Goal: Task Accomplishment & Management: Manage account settings

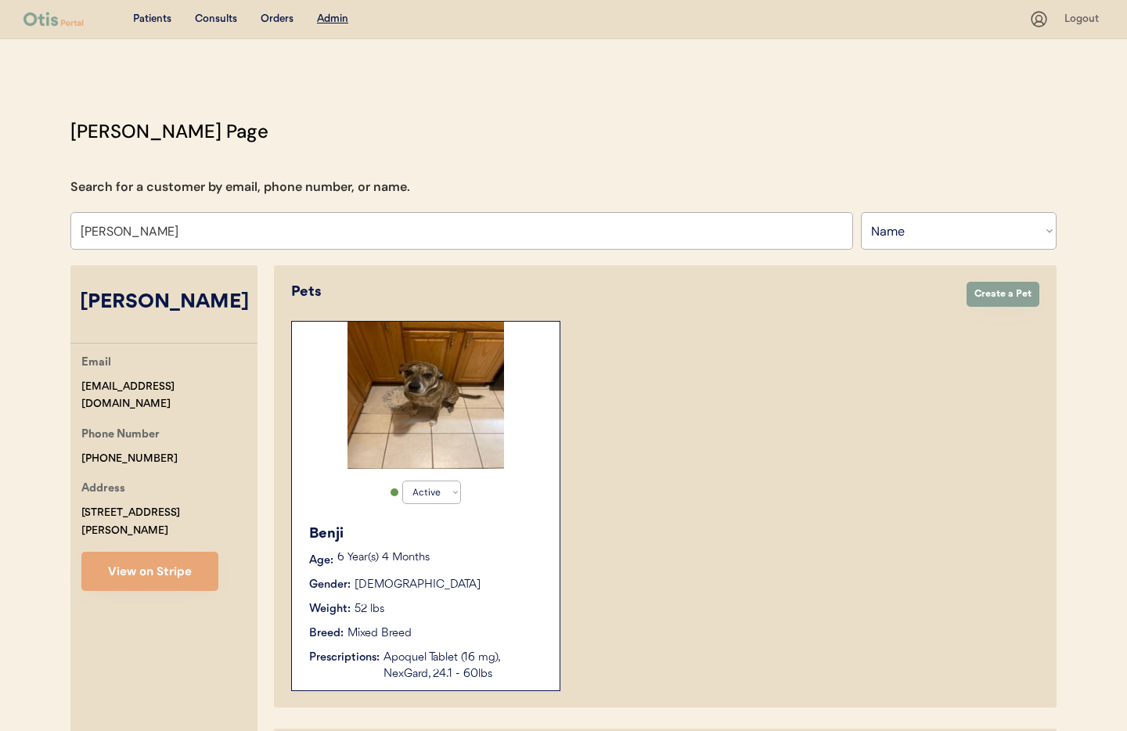
select select ""Name""
select select "true"
drag, startPoint x: 176, startPoint y: 240, endPoint x: 0, endPoint y: 229, distance: 176.5
click at [0, 229] on div "Patients Consults Orders Admin Logout Otis Admin Page Search for a customer by …" at bounding box center [563, 497] width 1127 height 996
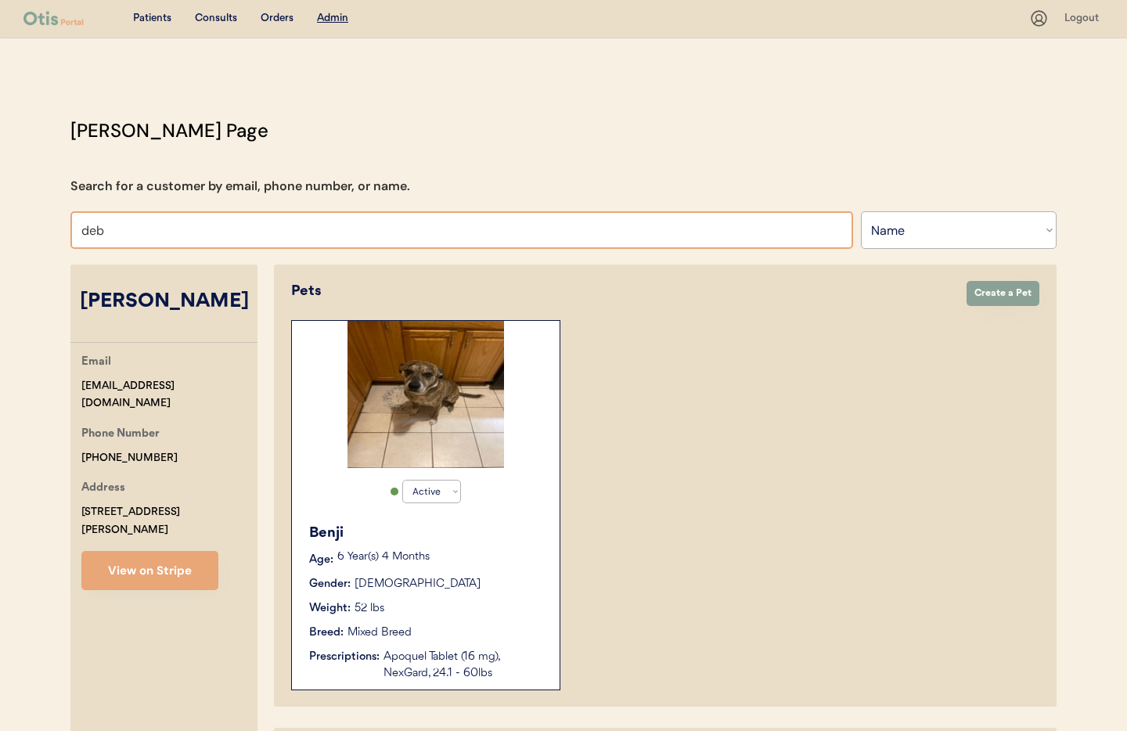
type input "debr"
type input "debra Lyles"
type input "debra"
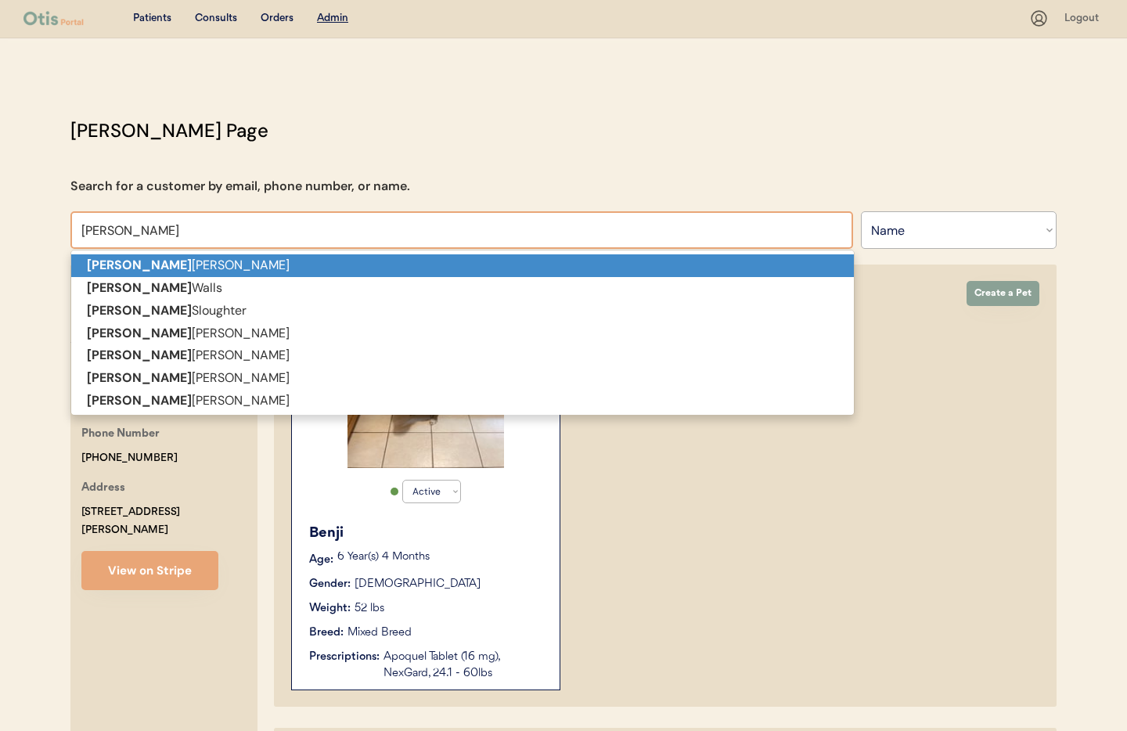
click at [102, 260] on strong "Debra" at bounding box center [139, 265] width 105 height 16
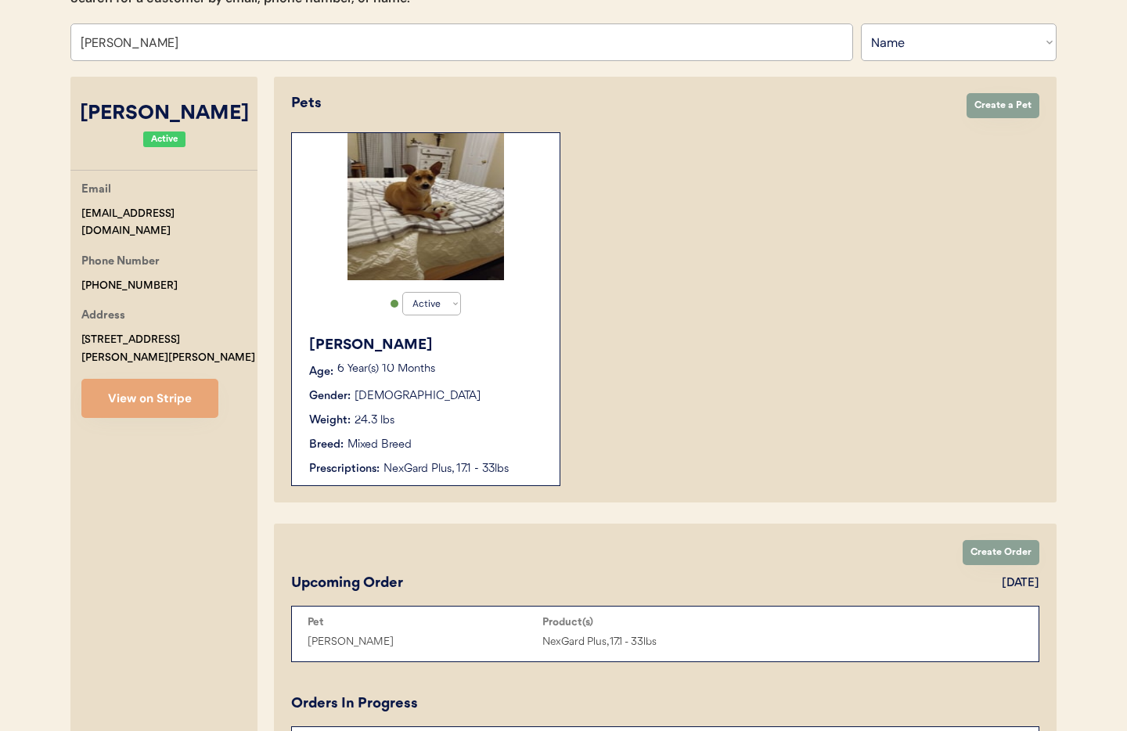
scroll to position [204, 0]
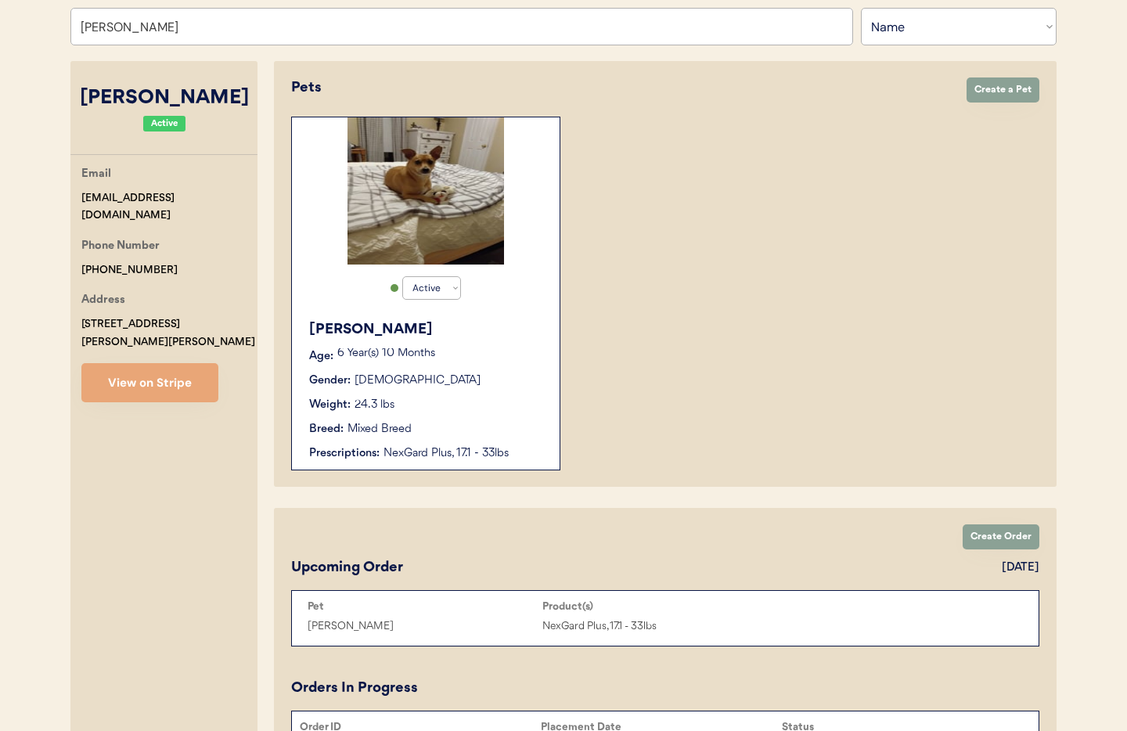
type input "[PERSON_NAME]"
click at [483, 392] on div "Gus Age: 6 Year(s) 10 Months Gender: Male Weight: 24.3 lbs Breed: Mixed Breed P…" at bounding box center [426, 391] width 252 height 158
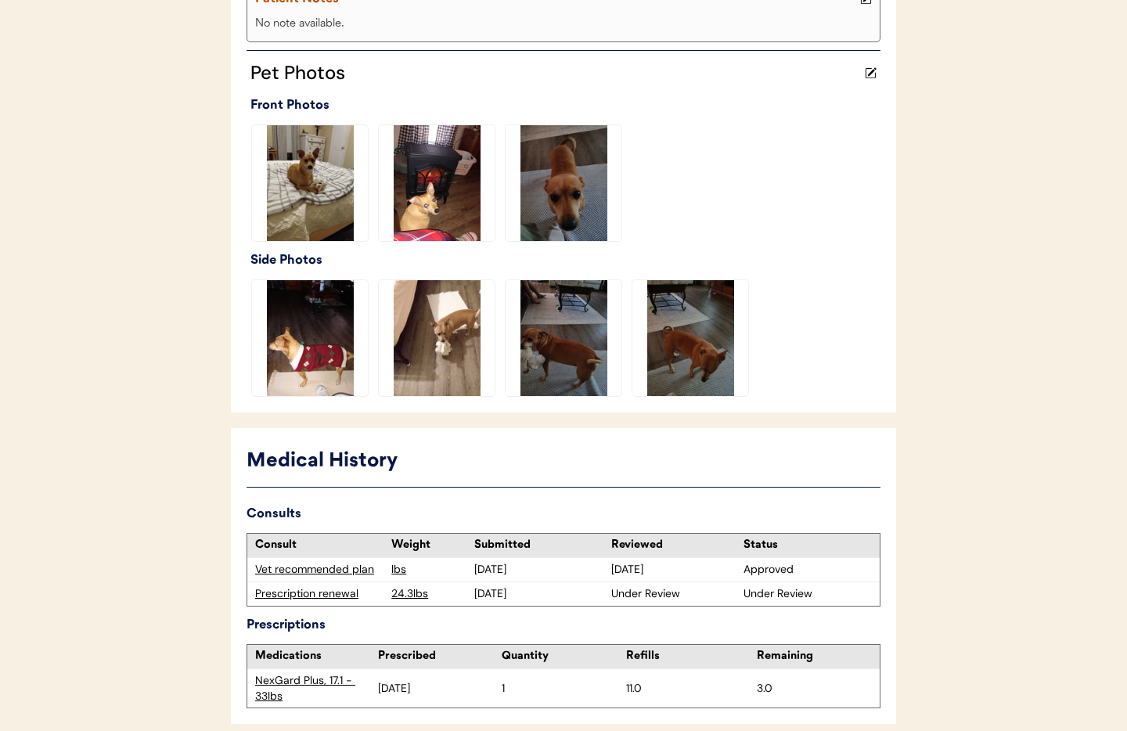
scroll to position [454, 0]
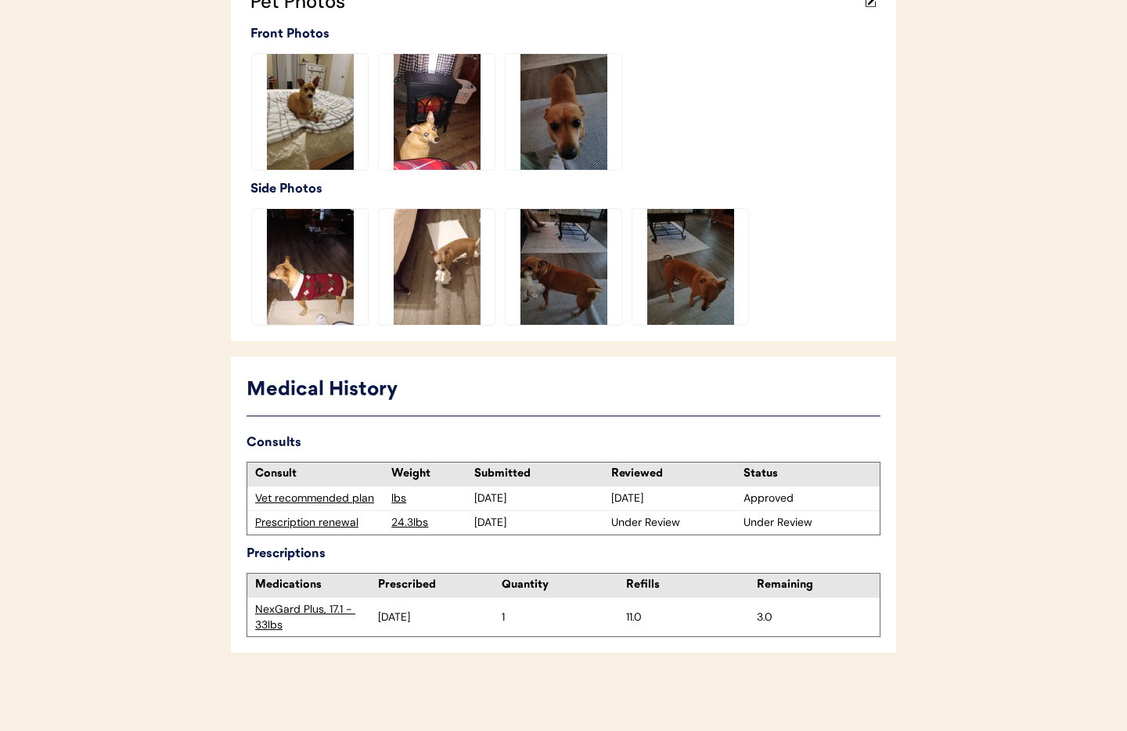
click at [296, 523] on div "Prescription renewal" at bounding box center [319, 523] width 128 height 16
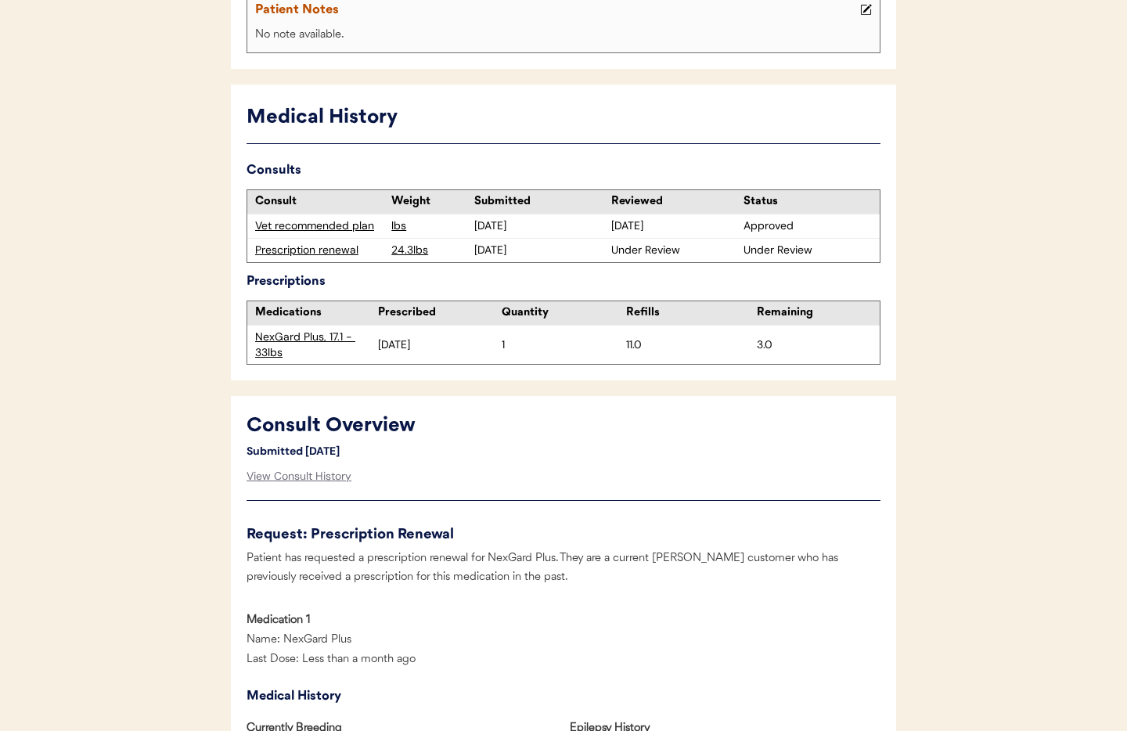
scroll to position [182, 0]
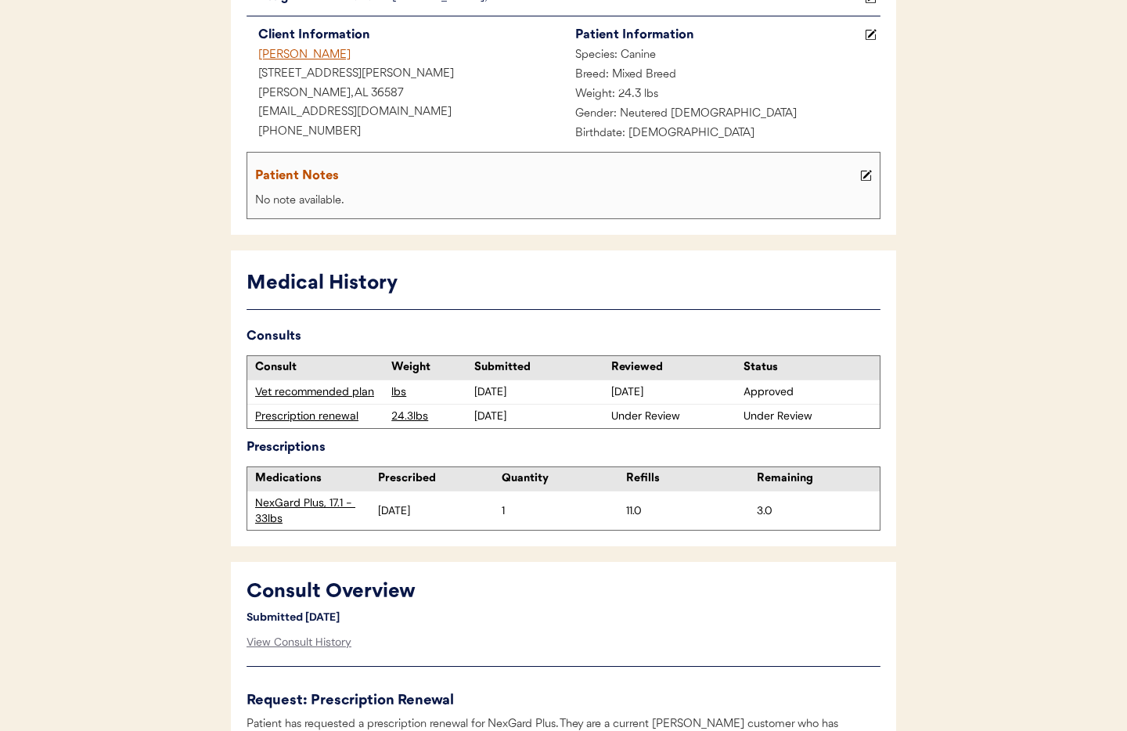
click at [323, 415] on div "Prescription renewal" at bounding box center [319, 417] width 128 height 16
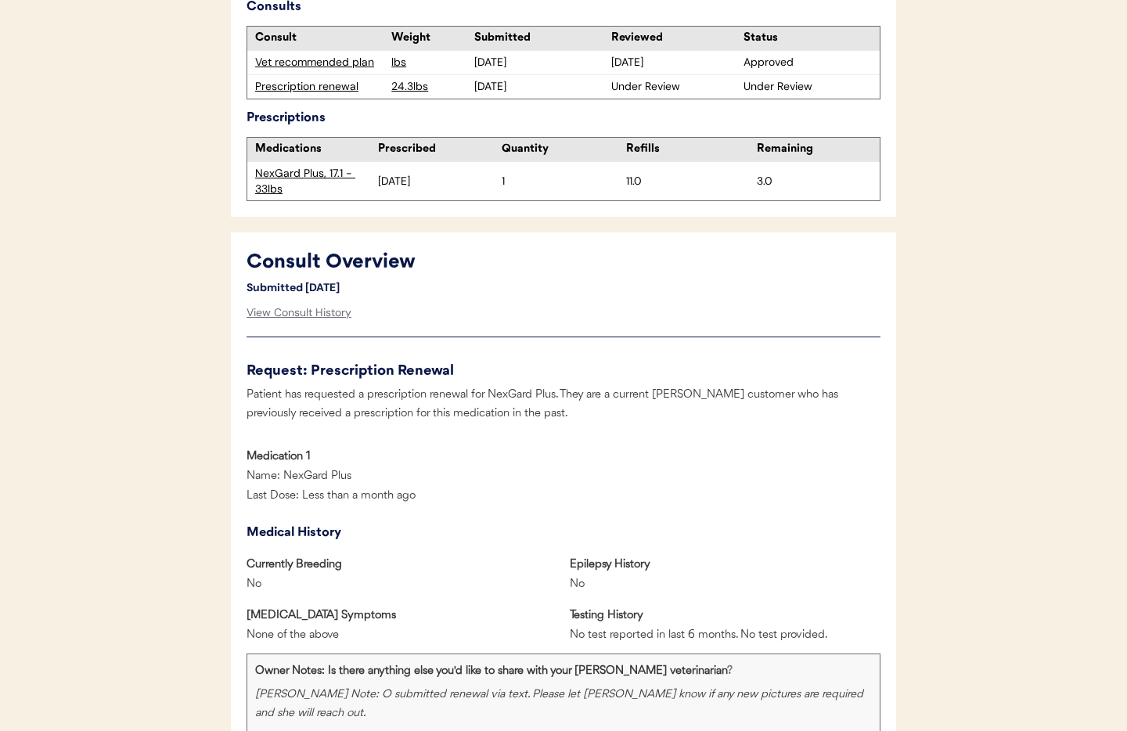
scroll to position [613, 0]
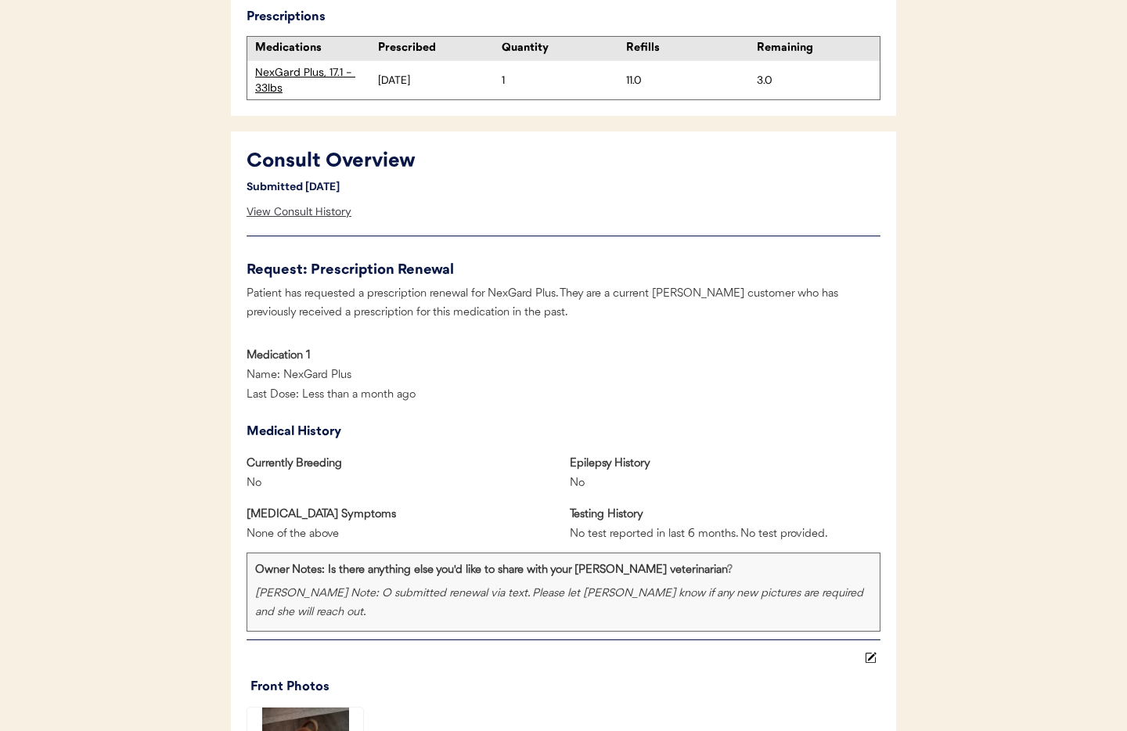
click at [311, 214] on div "View Consult History" at bounding box center [299, 211] width 105 height 31
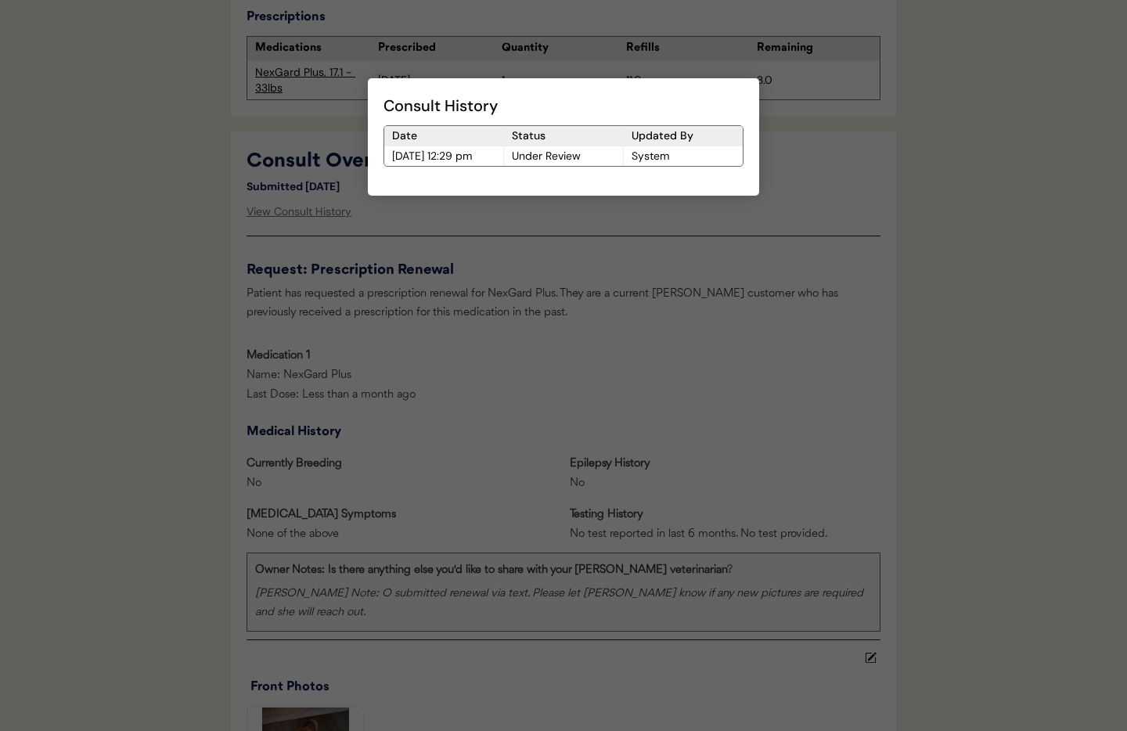
click at [499, 238] on div at bounding box center [563, 365] width 1127 height 731
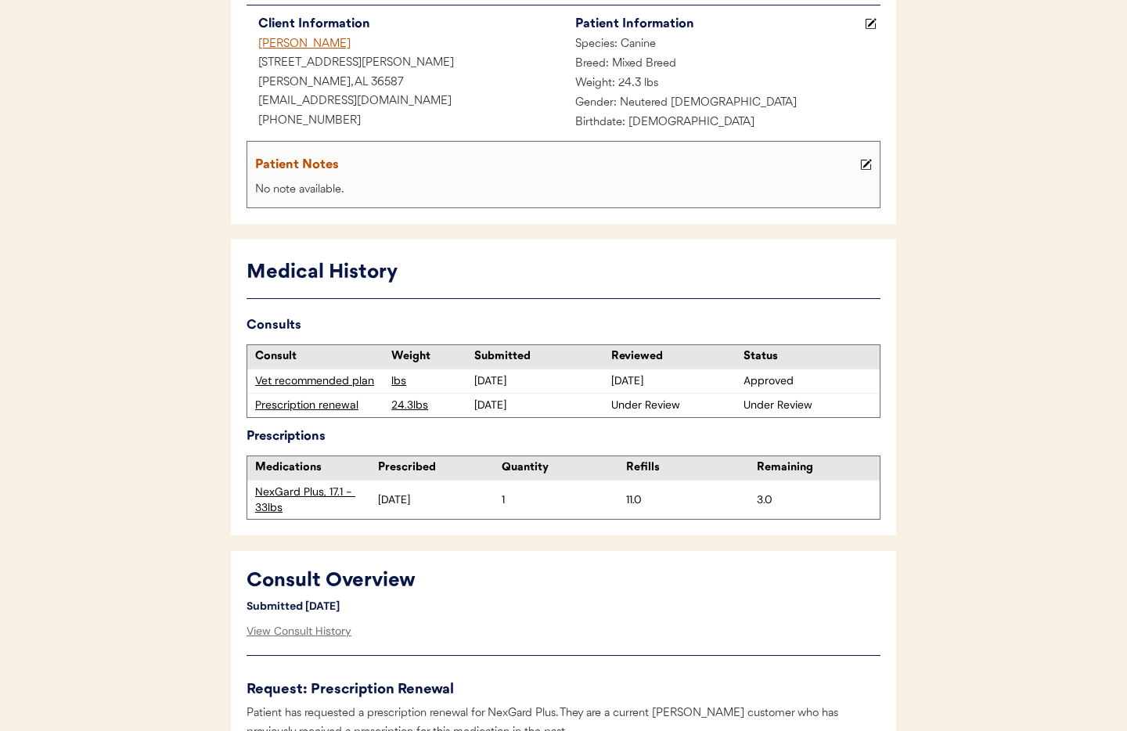
scroll to position [0, 0]
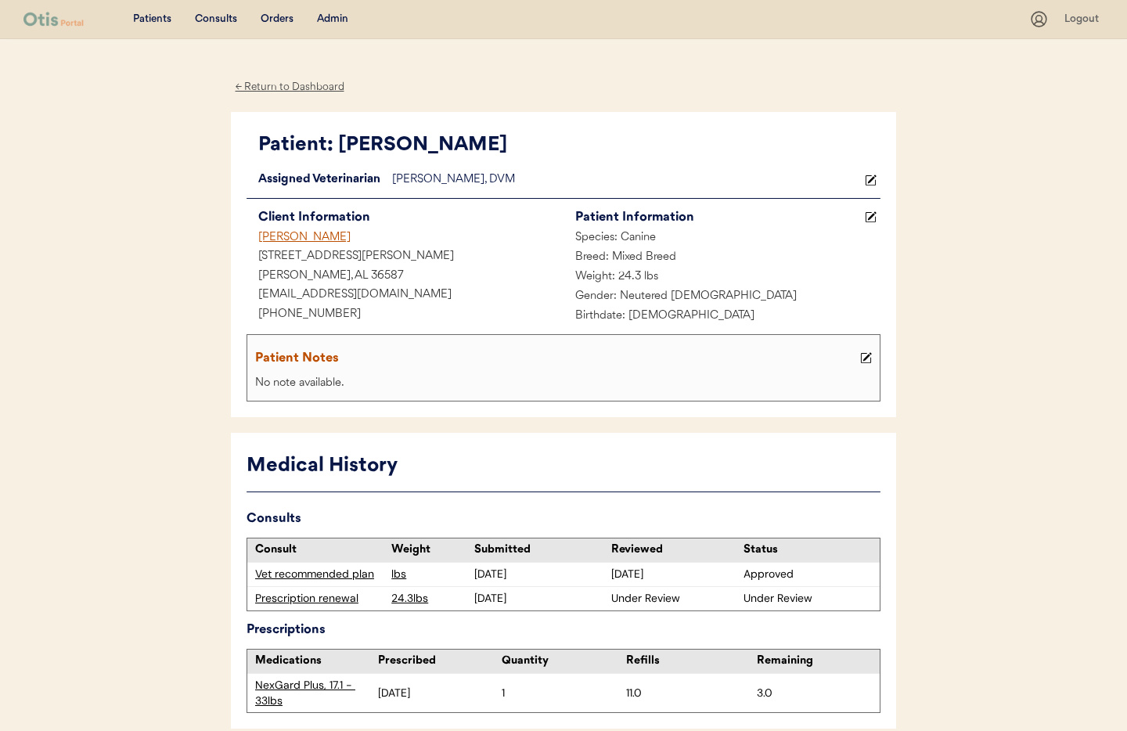
click at [336, 16] on div "Admin" at bounding box center [332, 20] width 31 height 16
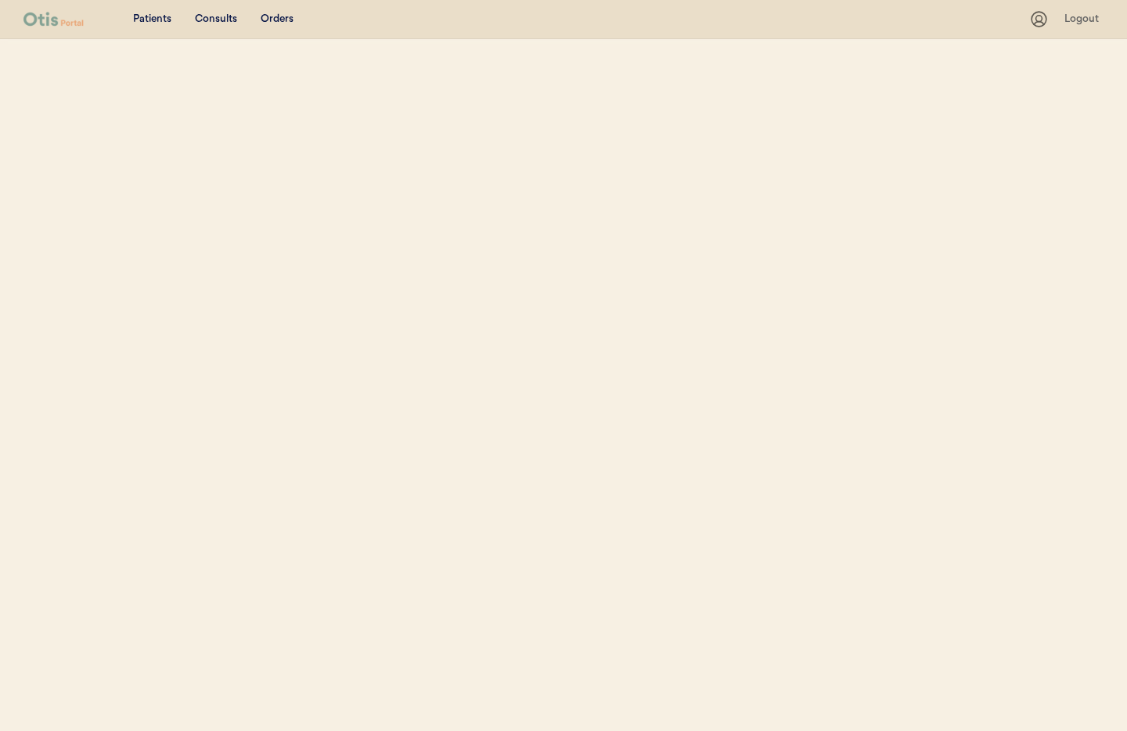
select select ""Name""
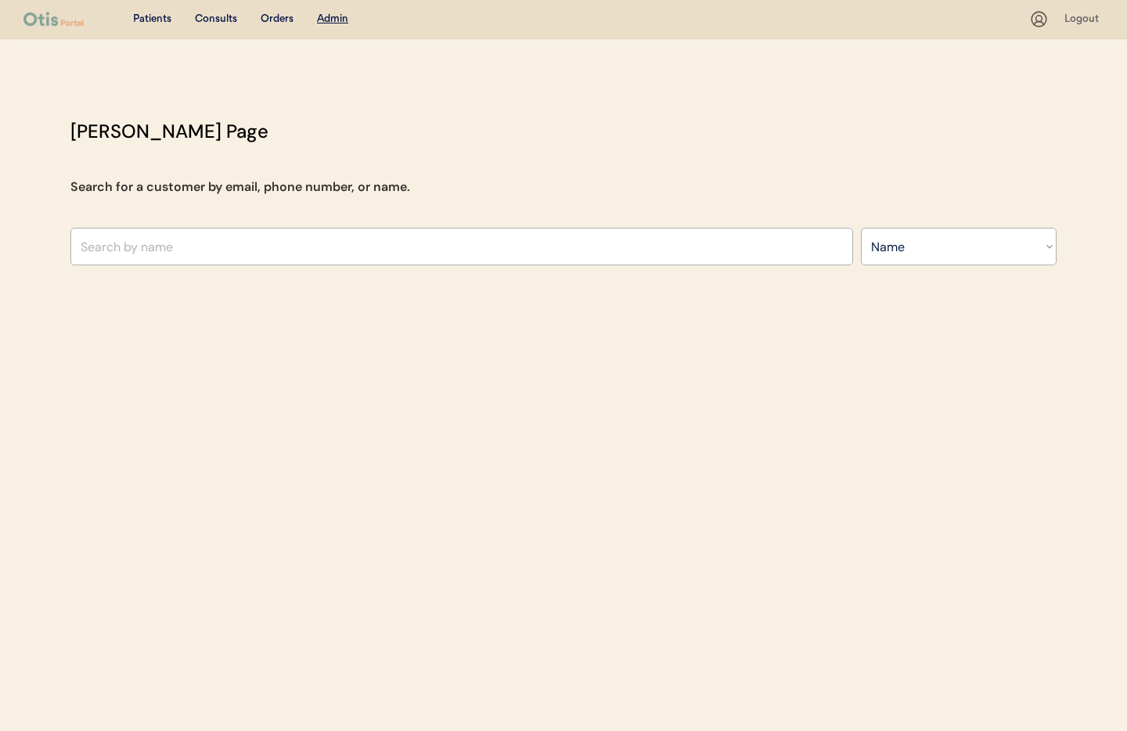
click at [269, 229] on input "text" at bounding box center [461, 247] width 783 height 38
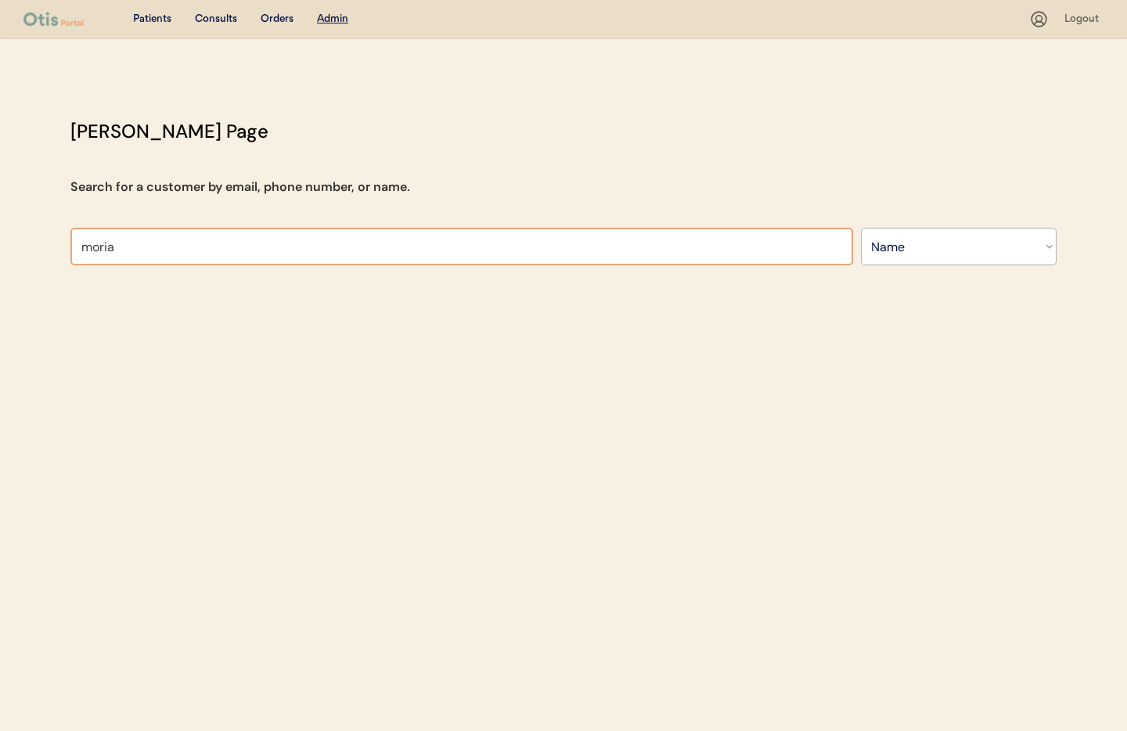
type input "moriah"
type input "moriah DeSantis"
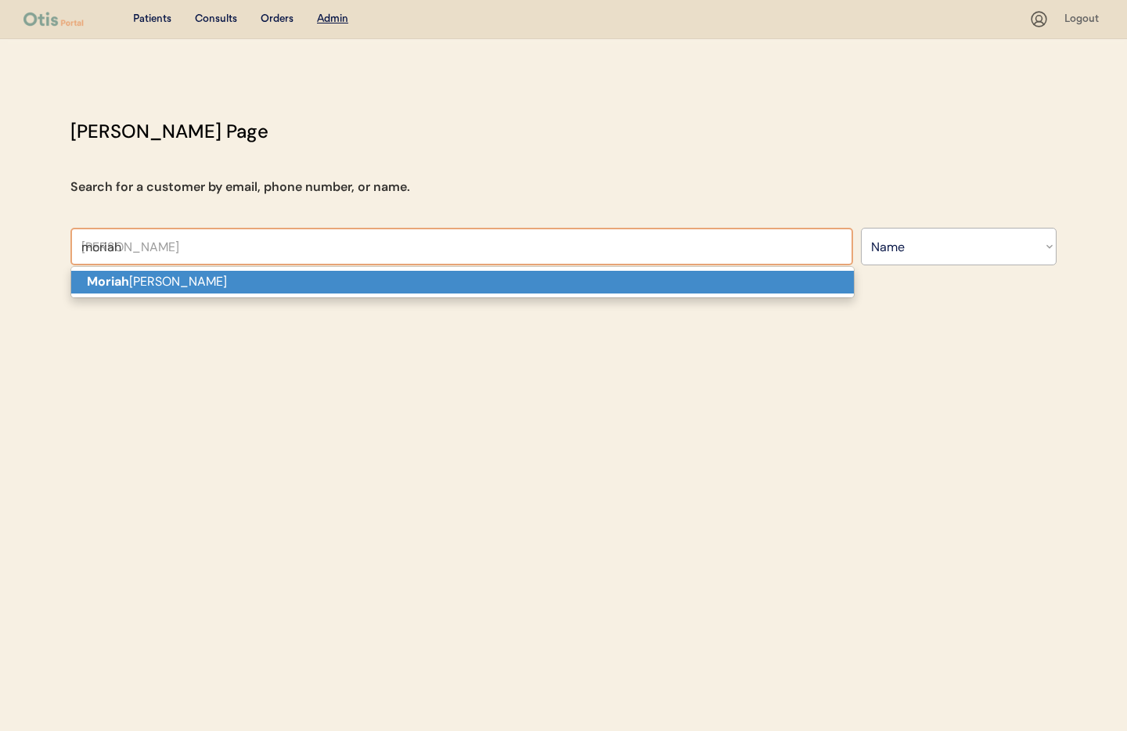
click at [171, 283] on p "Moriah DeSantis" at bounding box center [462, 282] width 783 height 23
type input "Moriah DeSantis"
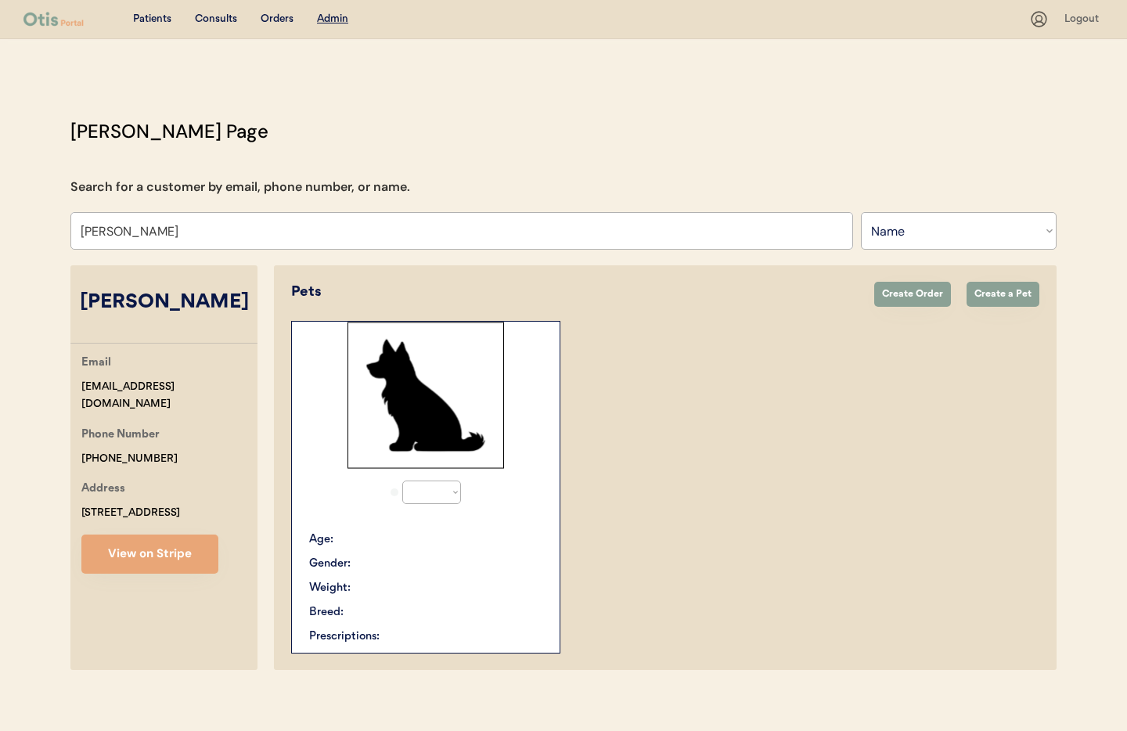
select select "true"
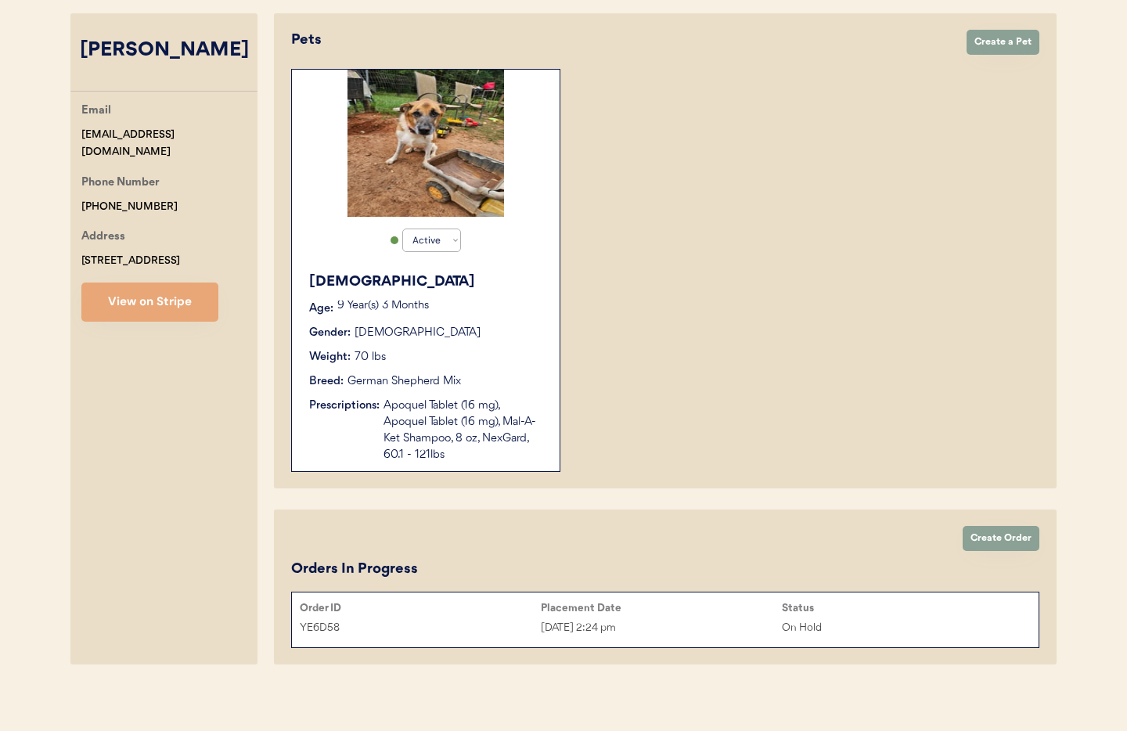
scroll to position [255, 0]
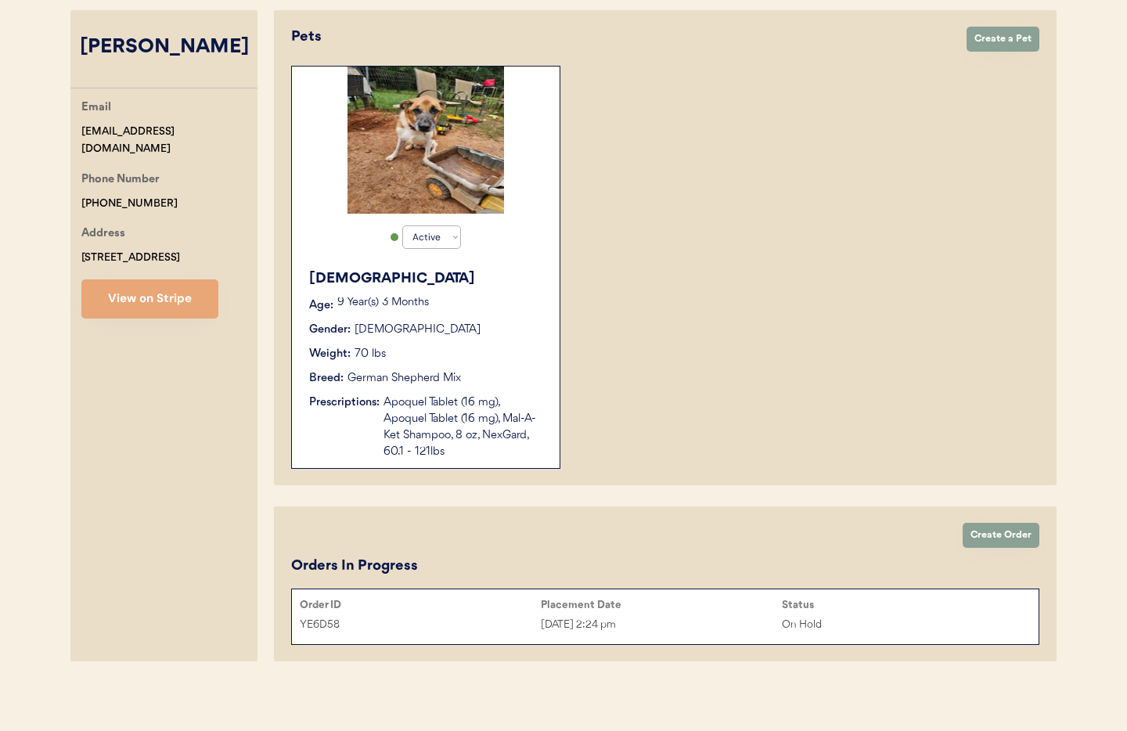
type input "Moriah DeSantis"
click at [151, 310] on button "View on Stripe" at bounding box center [149, 298] width 137 height 39
click at [414, 427] on div "Apoquel Tablet (16 mg), Apoquel Tablet (16 mg), Mal-A-Ket Shampoo, 8 oz, NexGar…" at bounding box center [464, 428] width 160 height 66
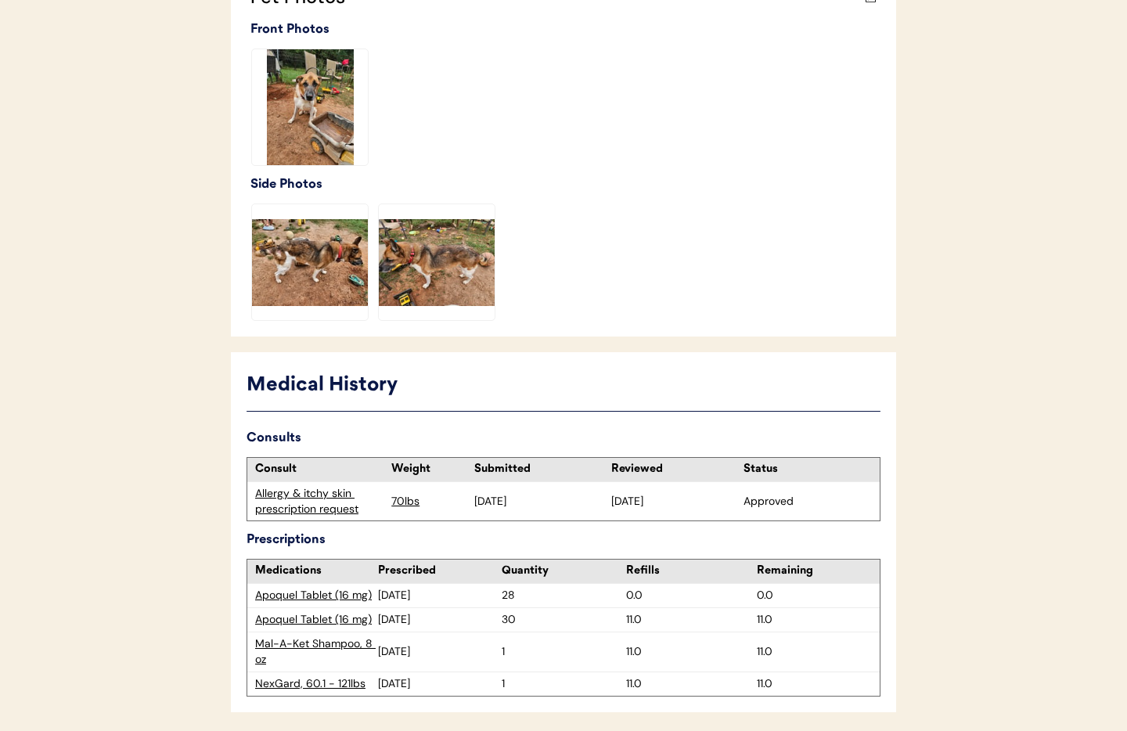
scroll to position [518, 0]
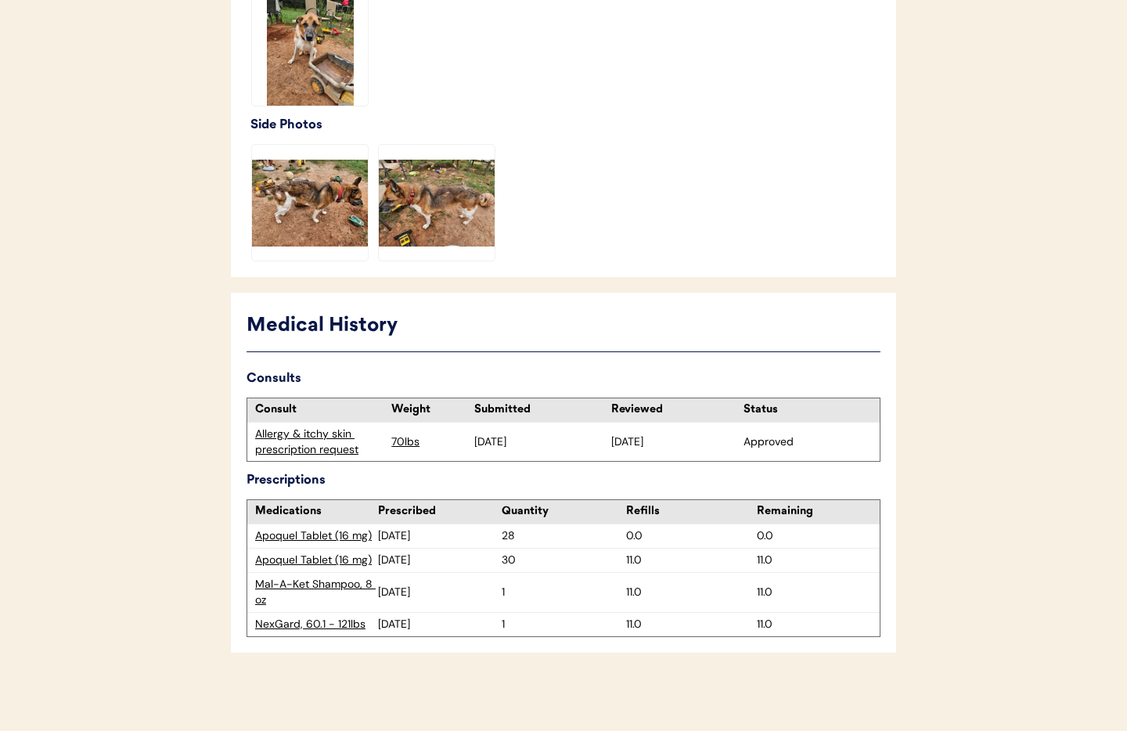
click at [324, 534] on div "Apoquel Tablet (16 mg)" at bounding box center [316, 536] width 123 height 16
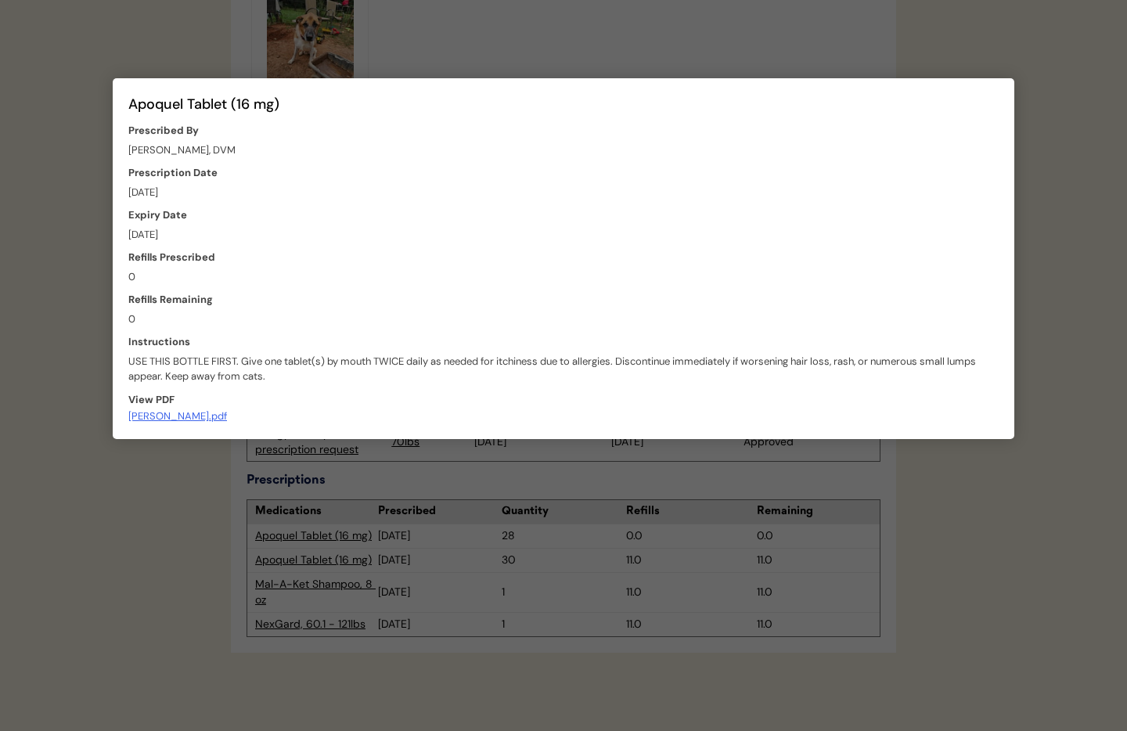
click at [146, 470] on div at bounding box center [563, 365] width 1127 height 731
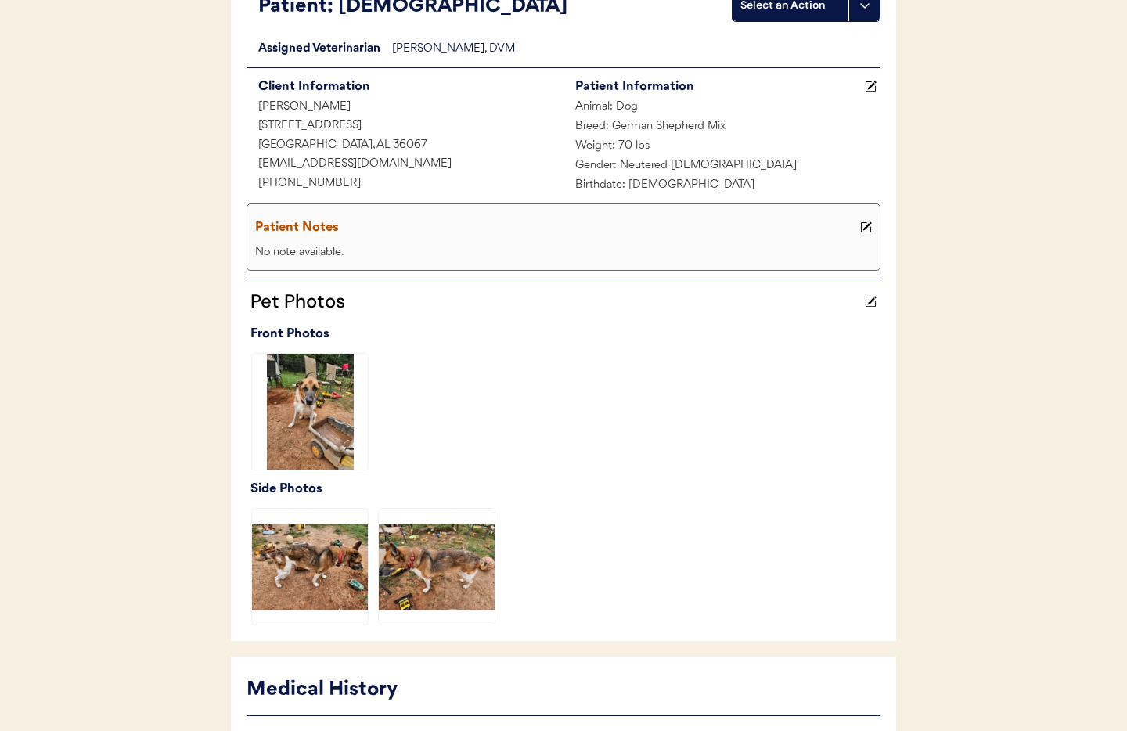
scroll to position [0, 0]
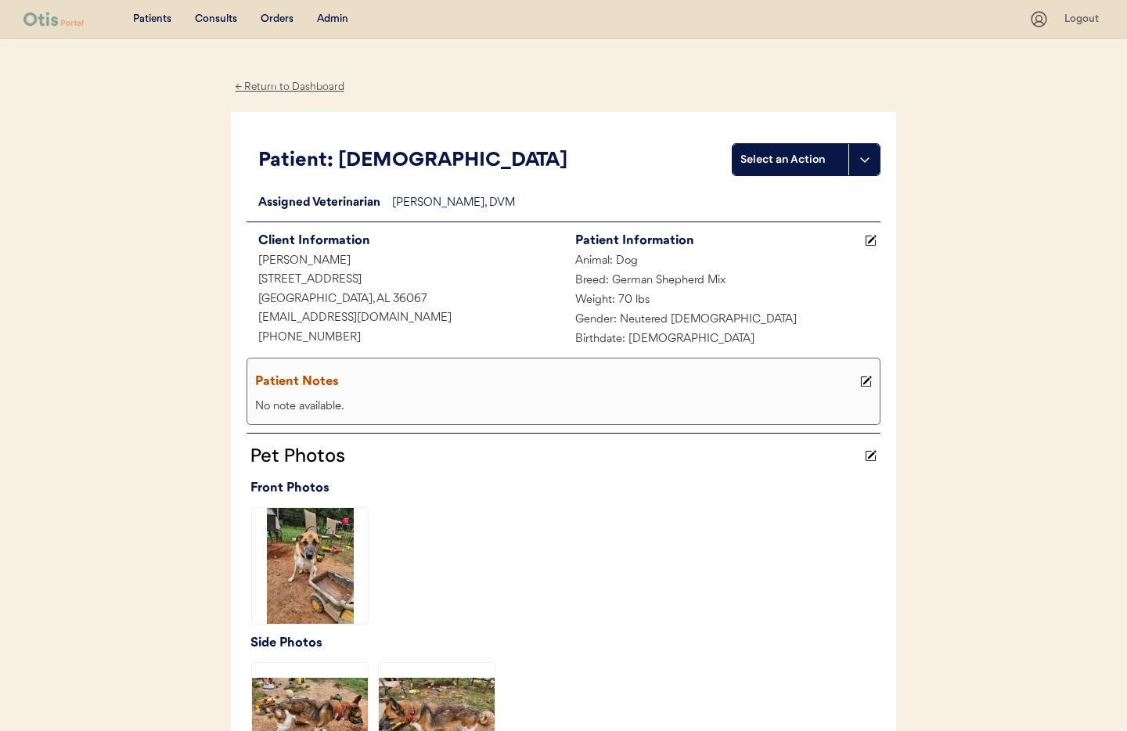
click at [293, 85] on div "← Return to Dashboard" at bounding box center [289, 87] width 117 height 18
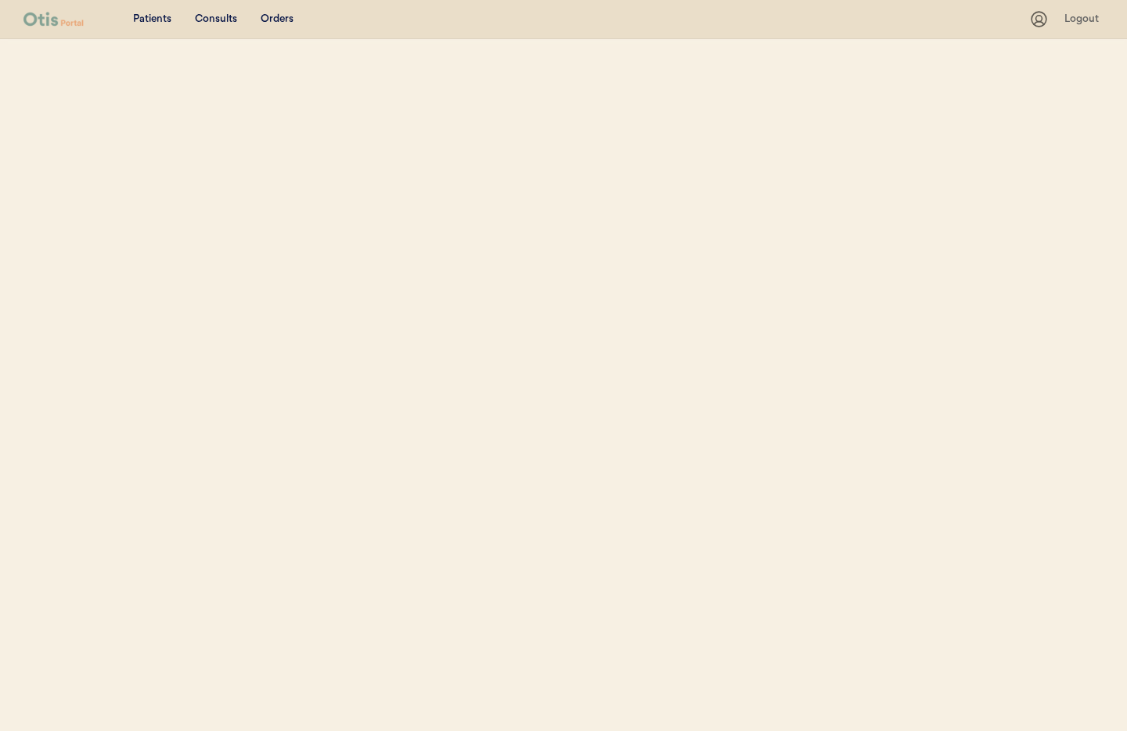
select select ""Name""
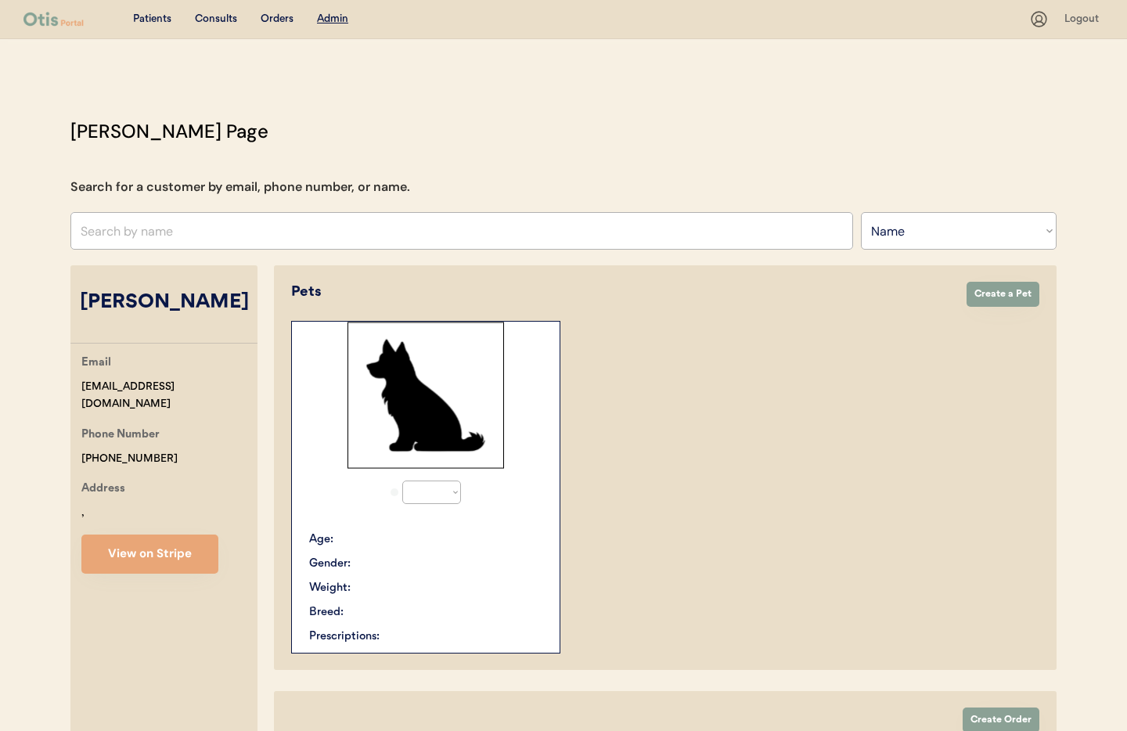
scroll to position [130, 0]
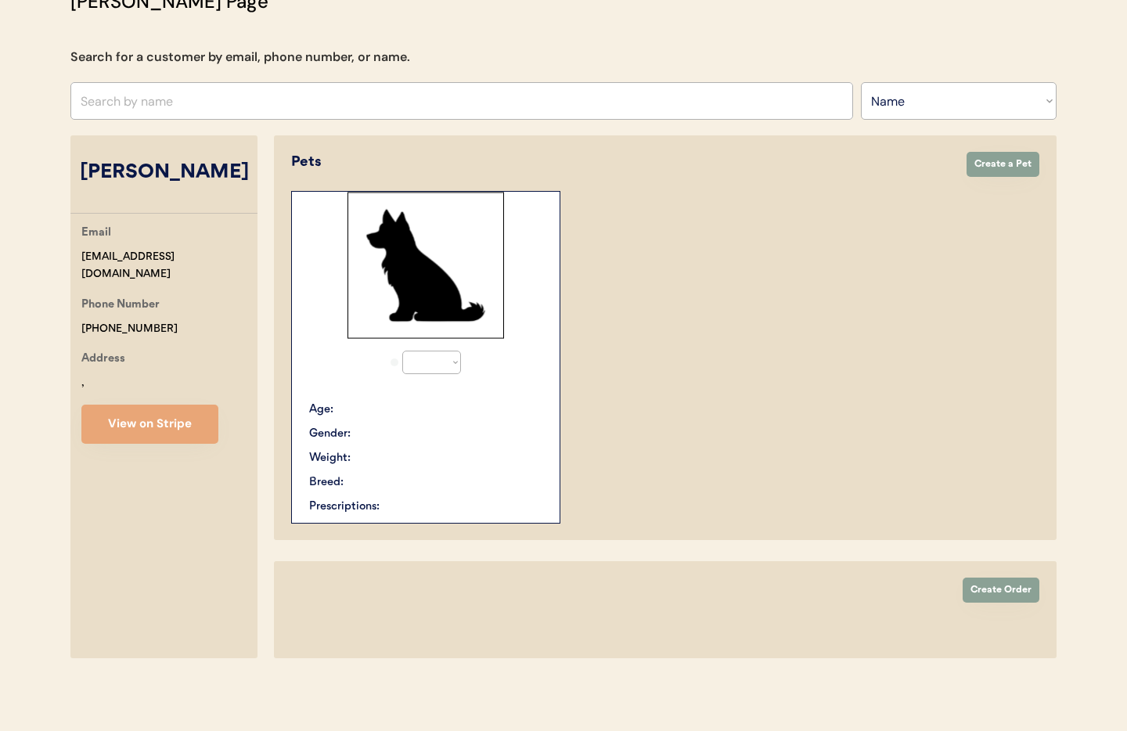
select select "true"
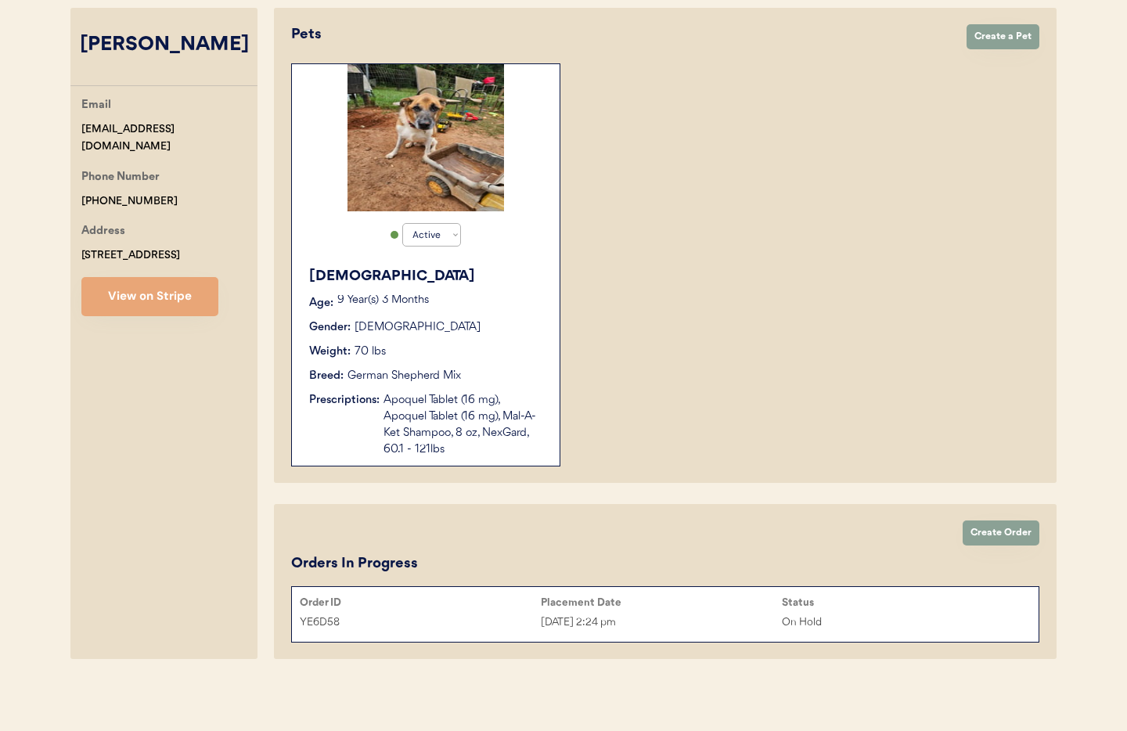
scroll to position [254, 0]
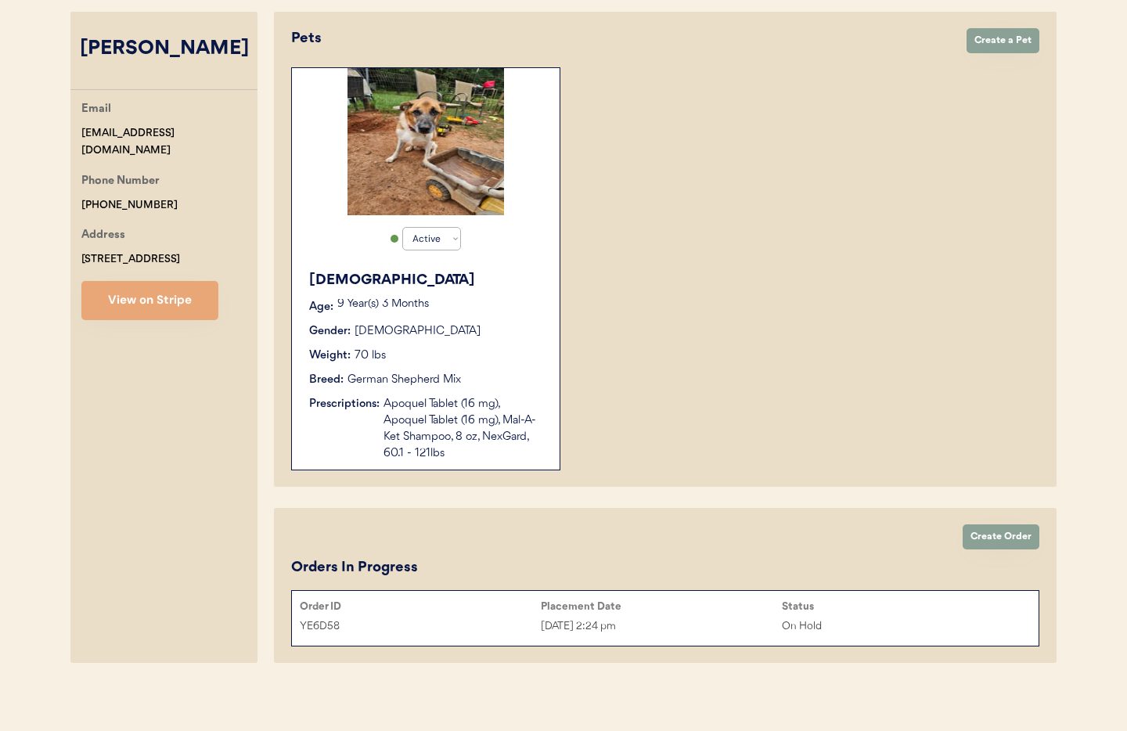
click at [693, 622] on div "Aug 25, 2025 2:24 pm" at bounding box center [661, 627] width 241 height 18
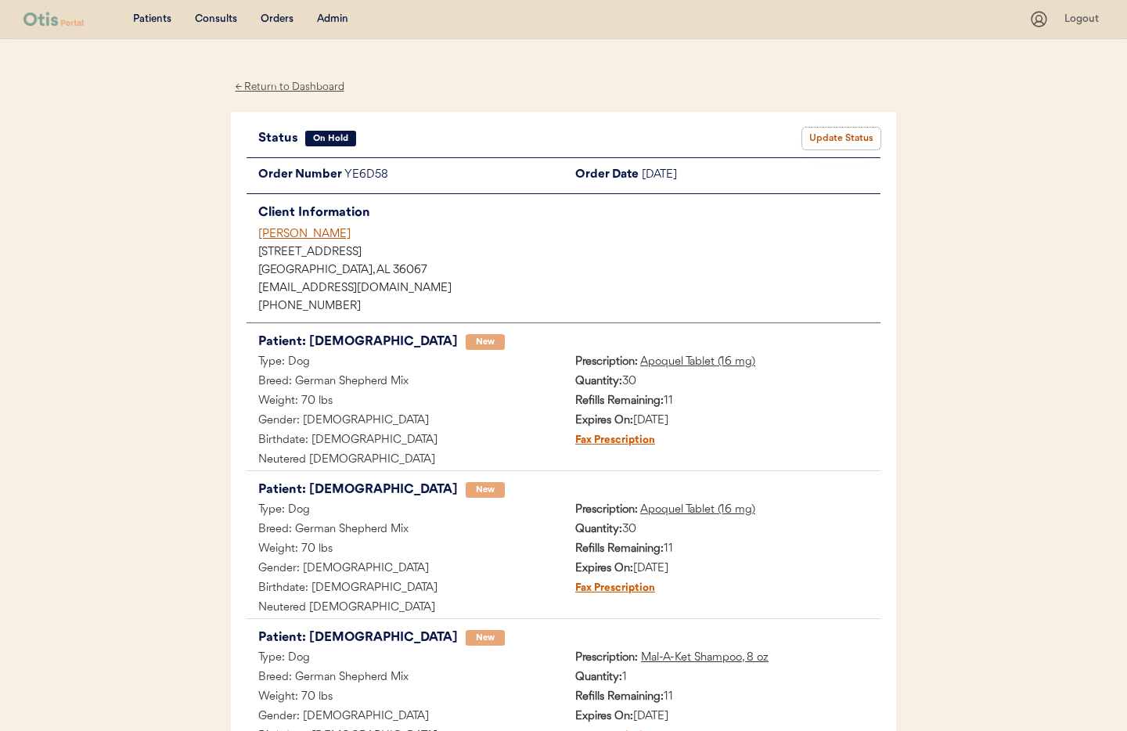
click at [852, 139] on button "Update Status" at bounding box center [841, 139] width 78 height 22
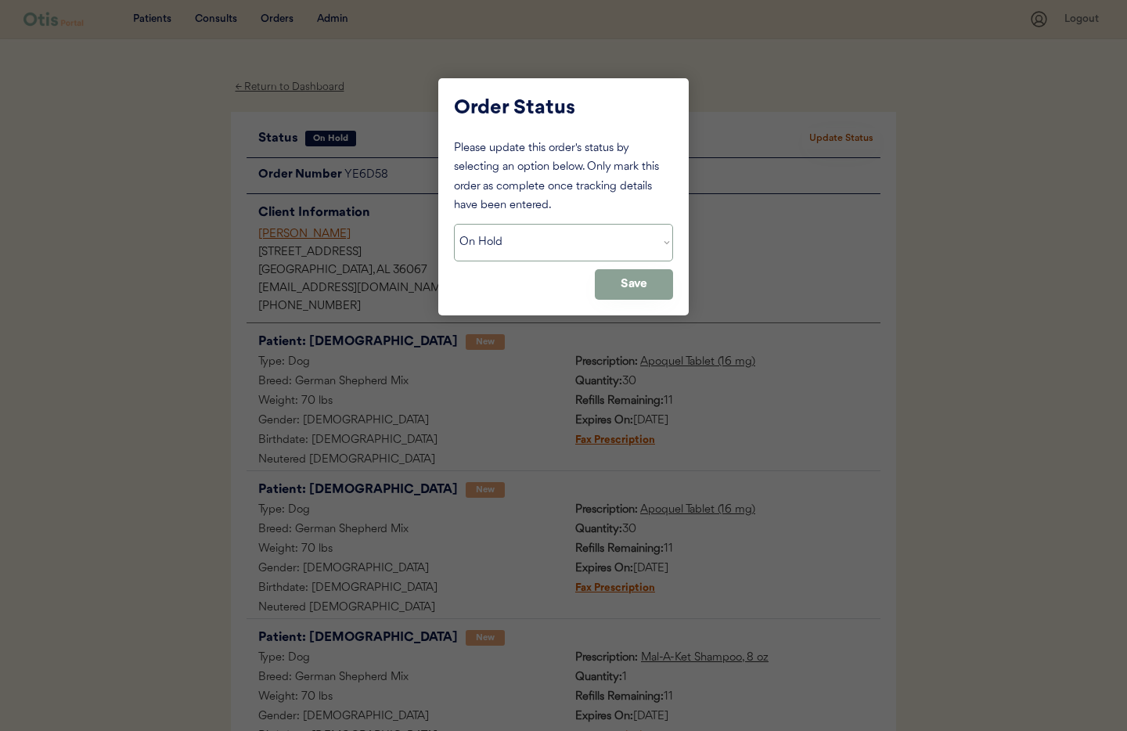
click at [624, 239] on select "Status On Hold New In Progress Complete Pending HW Consent Cancelled" at bounding box center [563, 243] width 219 height 38
select select ""cancelled""
click at [454, 224] on select "Status On Hold New In Progress Complete Pending HW Consent Cancelled" at bounding box center [563, 243] width 219 height 38
click at [609, 292] on button "Save" at bounding box center [634, 284] width 78 height 31
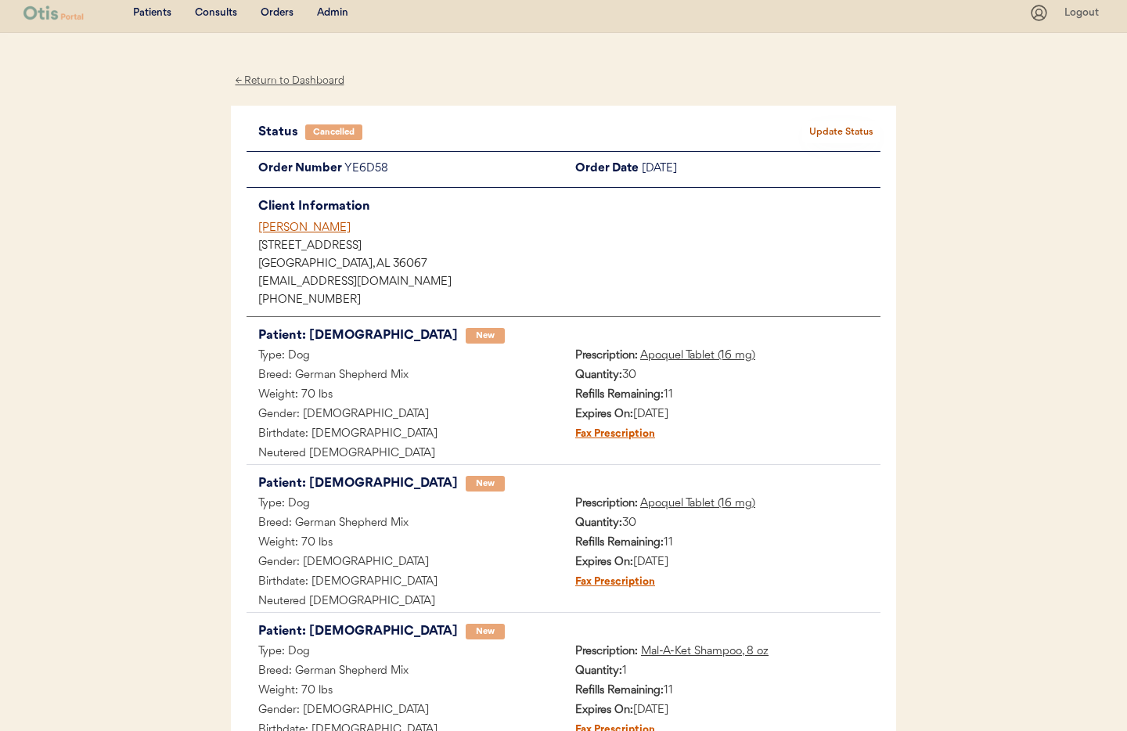
scroll to position [2, 0]
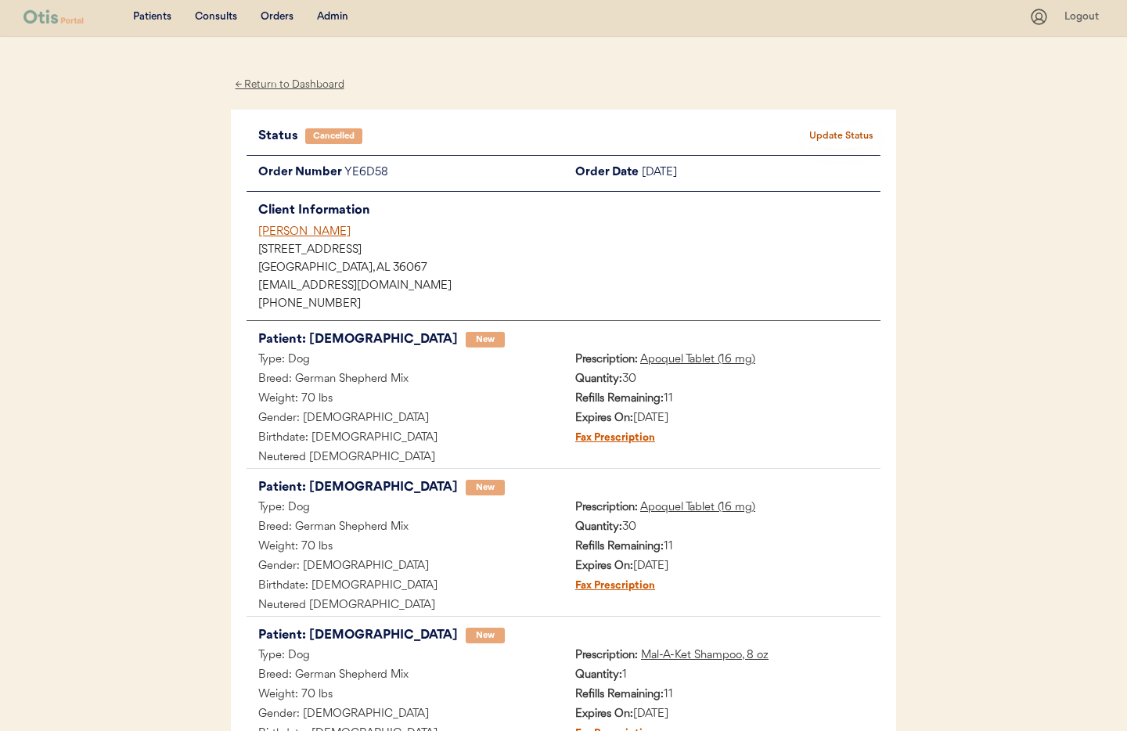
click at [294, 226] on div "Moriah DeSantis" at bounding box center [569, 232] width 622 height 16
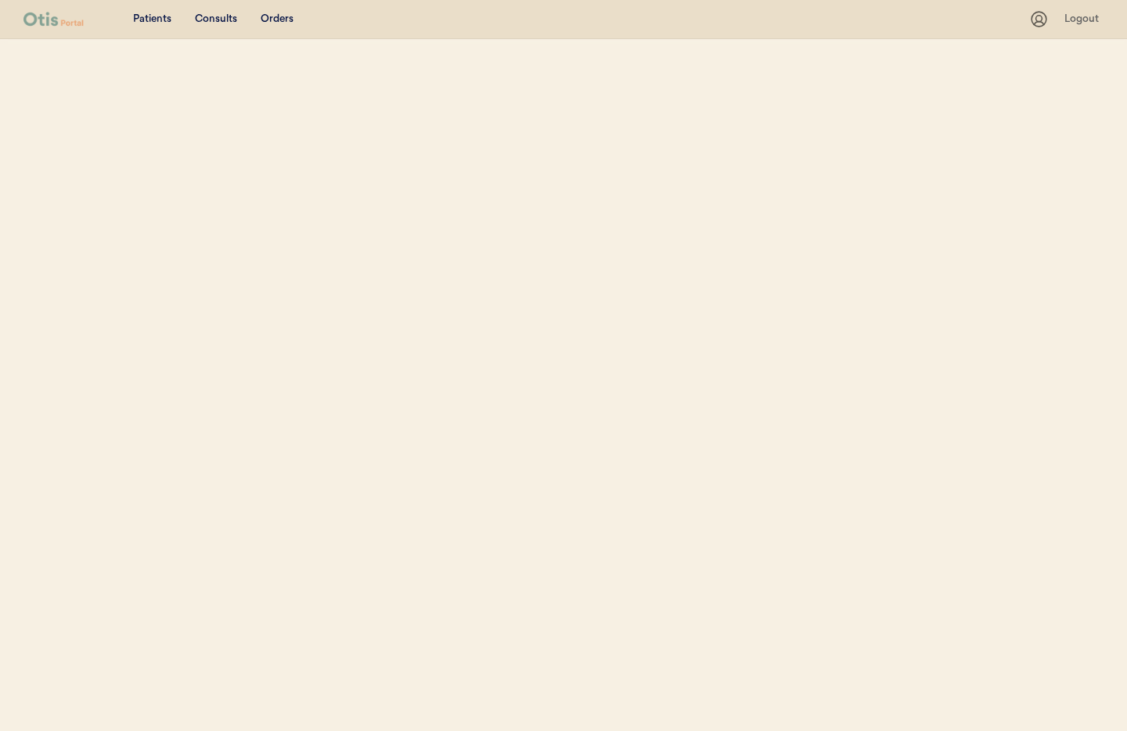
select select ""Name""
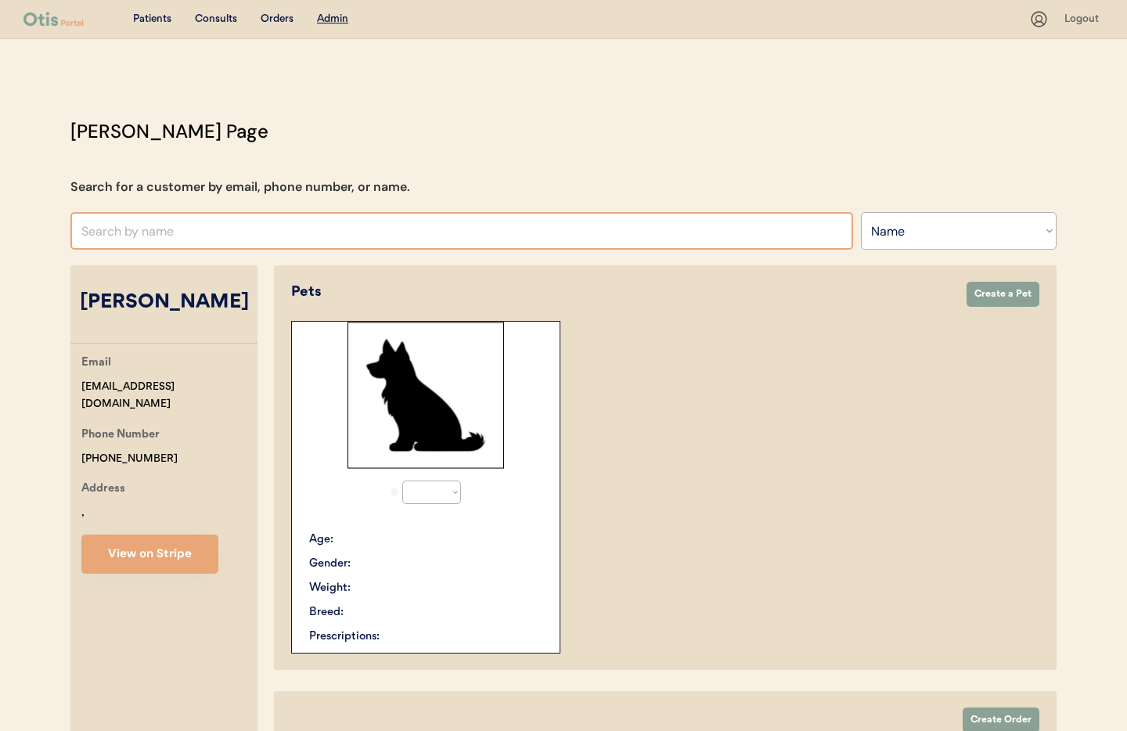
select select "true"
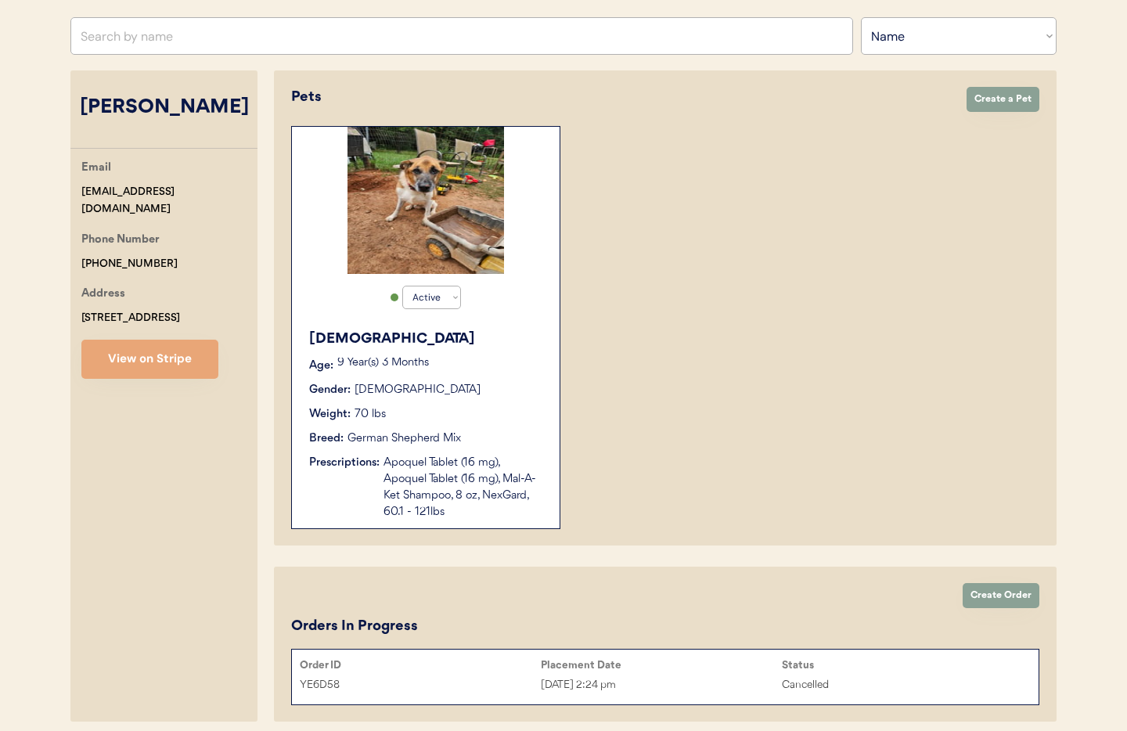
scroll to position [258, 0]
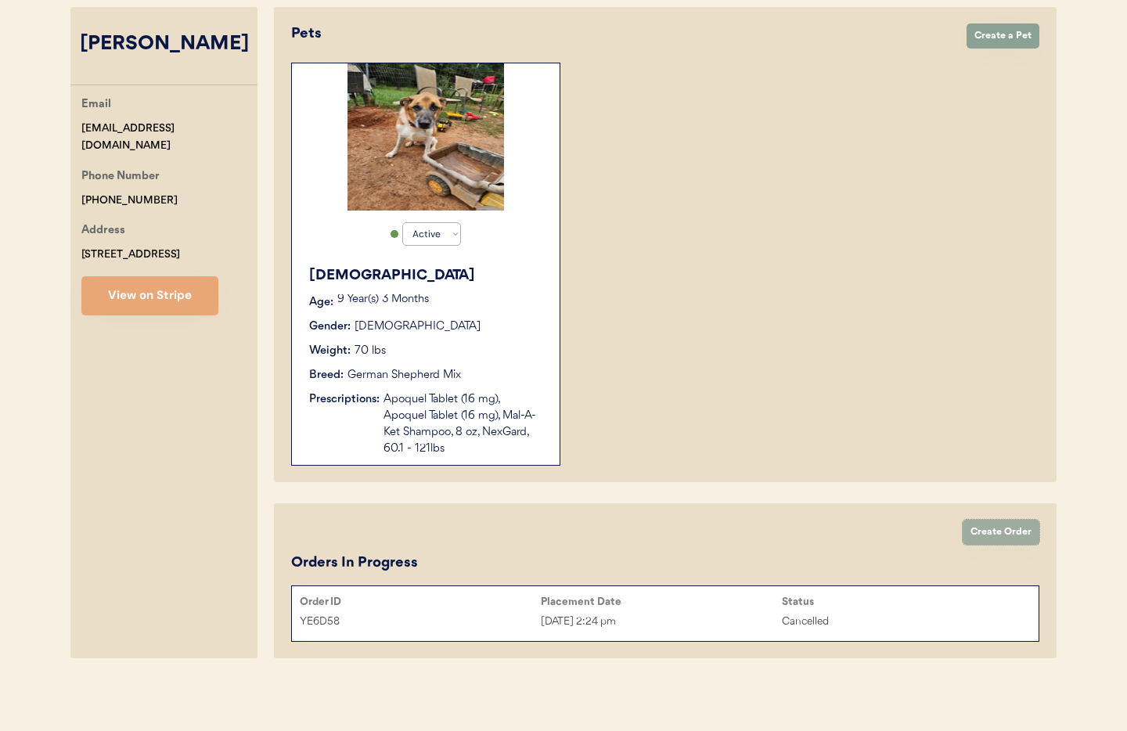
click at [1000, 533] on button "Create Order" at bounding box center [1001, 532] width 77 height 25
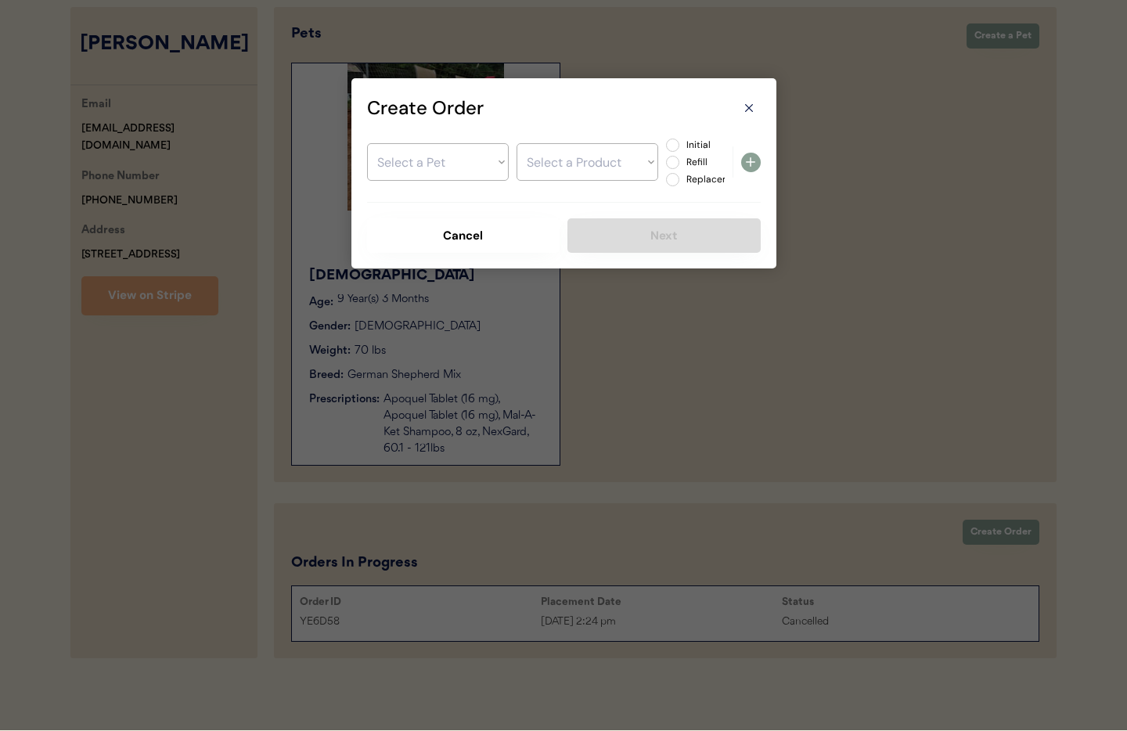
click at [410, 165] on select "Select a Pet Zeus" at bounding box center [438, 162] width 142 height 38
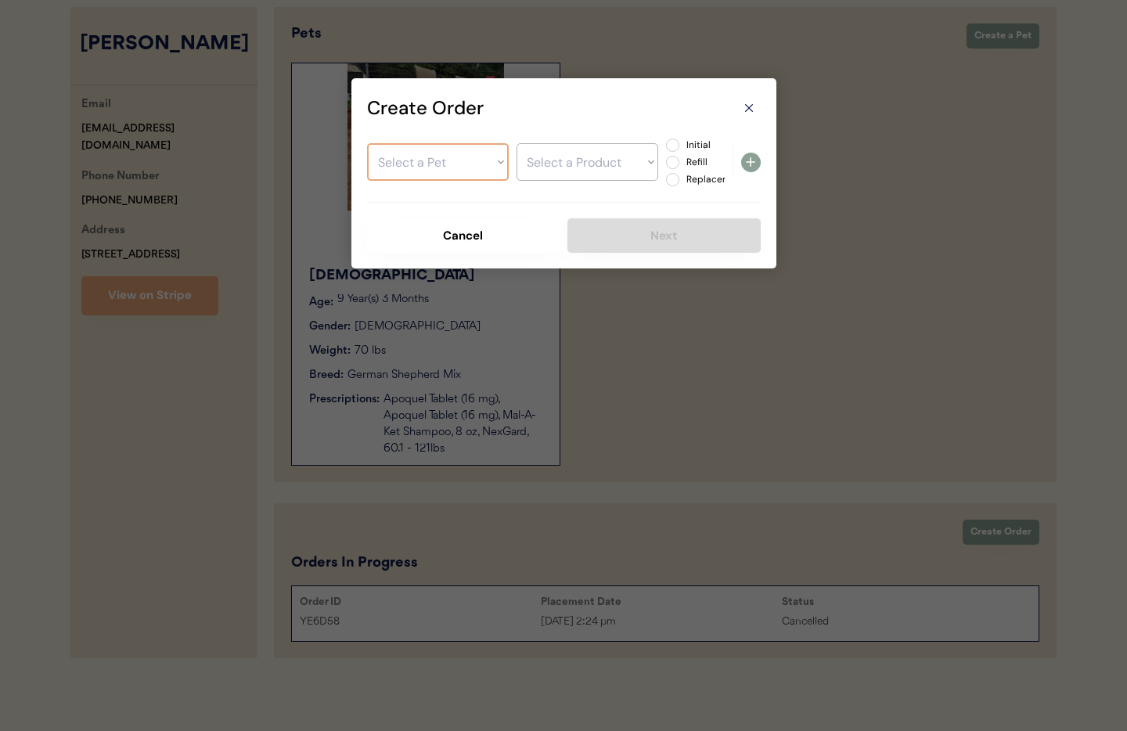
select select ""1348695171700984260__LOOKUP__1755876676876x657638422537568300""
click at [367, 143] on select "Select a Pet Zeus" at bounding box center [438, 162] width 142 height 38
click at [565, 169] on select "Select a Product" at bounding box center [588, 162] width 142 height 38
select select ""1348695171700984260__LOOKUP__1756149752275x747909770185539600""
click at [517, 143] on select "Select a Product Apoquel Tablet (16 mg) Apoquel Tablet (16 mg) Mal-A-Ket Shampo…" at bounding box center [588, 162] width 142 height 38
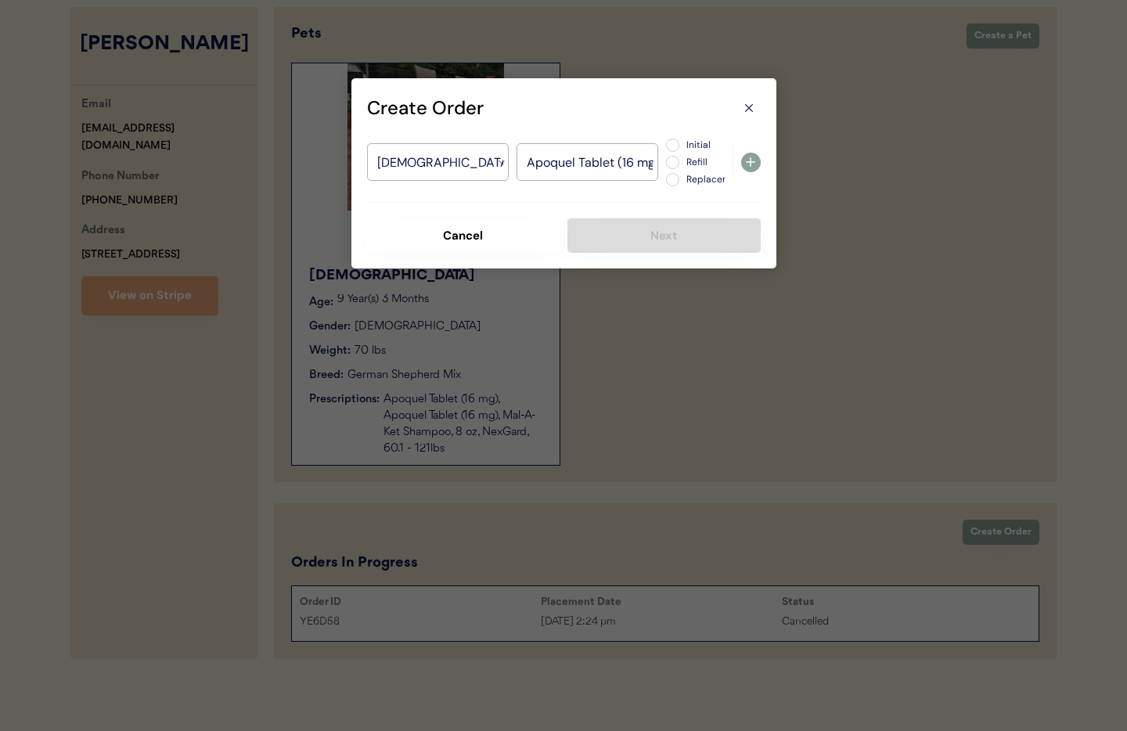
click at [682, 146] on label "Initial" at bounding box center [716, 144] width 69 height 9
click at [665, 146] on input "Initial" at bounding box center [659, 145] width 10 height 10
radio input "true"
click at [755, 160] on icon at bounding box center [750, 162] width 19 height 19
select select ""PLACEHOLDER_1427118222253""
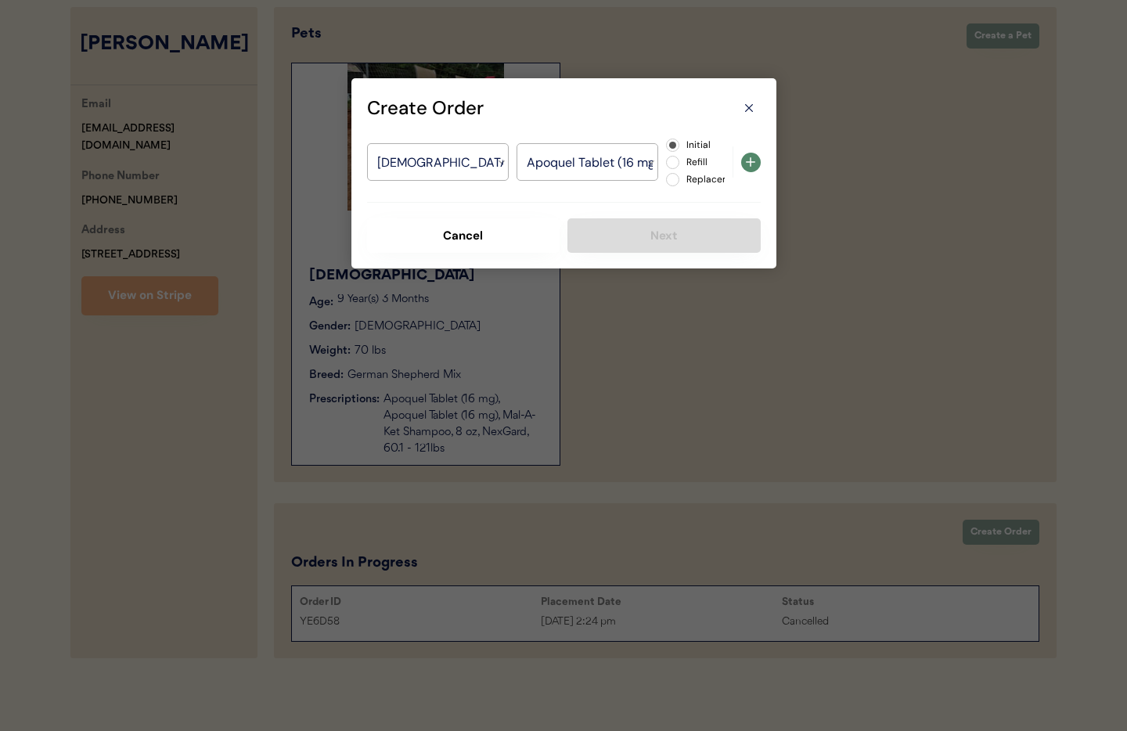
radio input "false"
select select ""PLACEHOLDER_1427118222253""
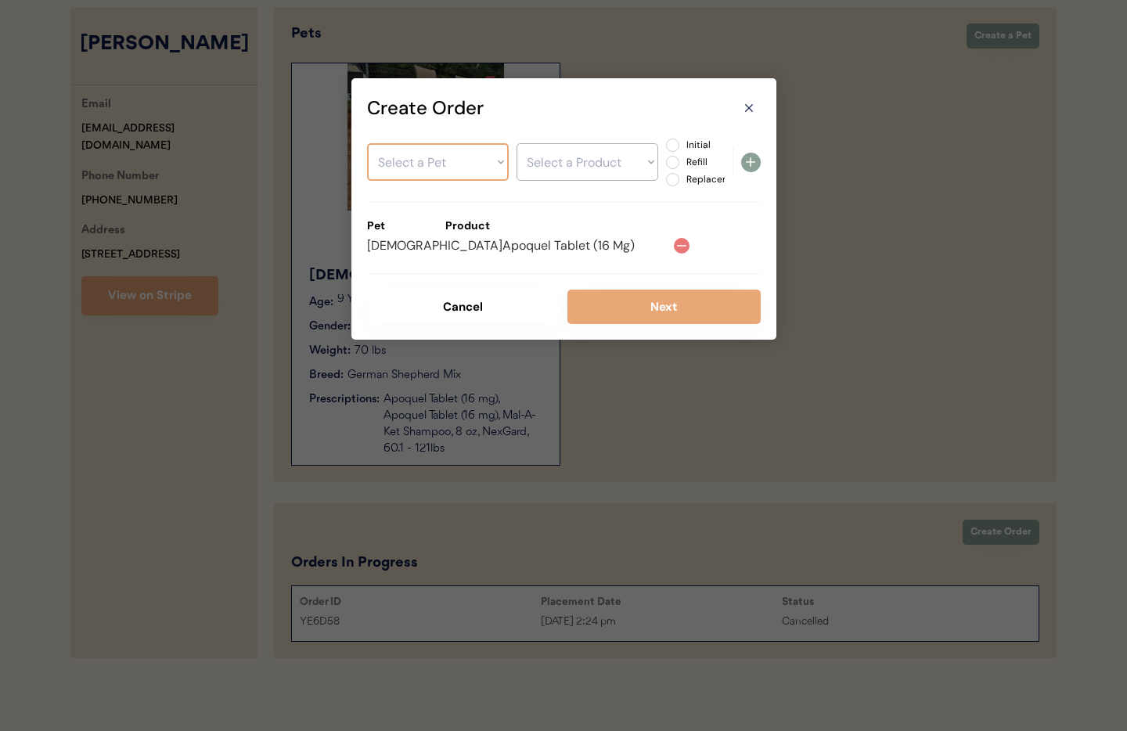
click at [438, 162] on select "Select a Pet Zeus" at bounding box center [438, 162] width 142 height 38
select select ""1348695171700984260__LOOKUP__1755876676876x657638422537568300""
click at [367, 143] on select "Select a Pet Zeus" at bounding box center [438, 162] width 142 height 38
click at [557, 167] on select "Select a Product Apoquel Tablet (16 mg) Apoquel Tablet (16 mg) Mal-A-Ket Shampo…" at bounding box center [588, 162] width 142 height 38
select select ""1348695171700984260__LOOKUP__1756149815840x154181021085728770""
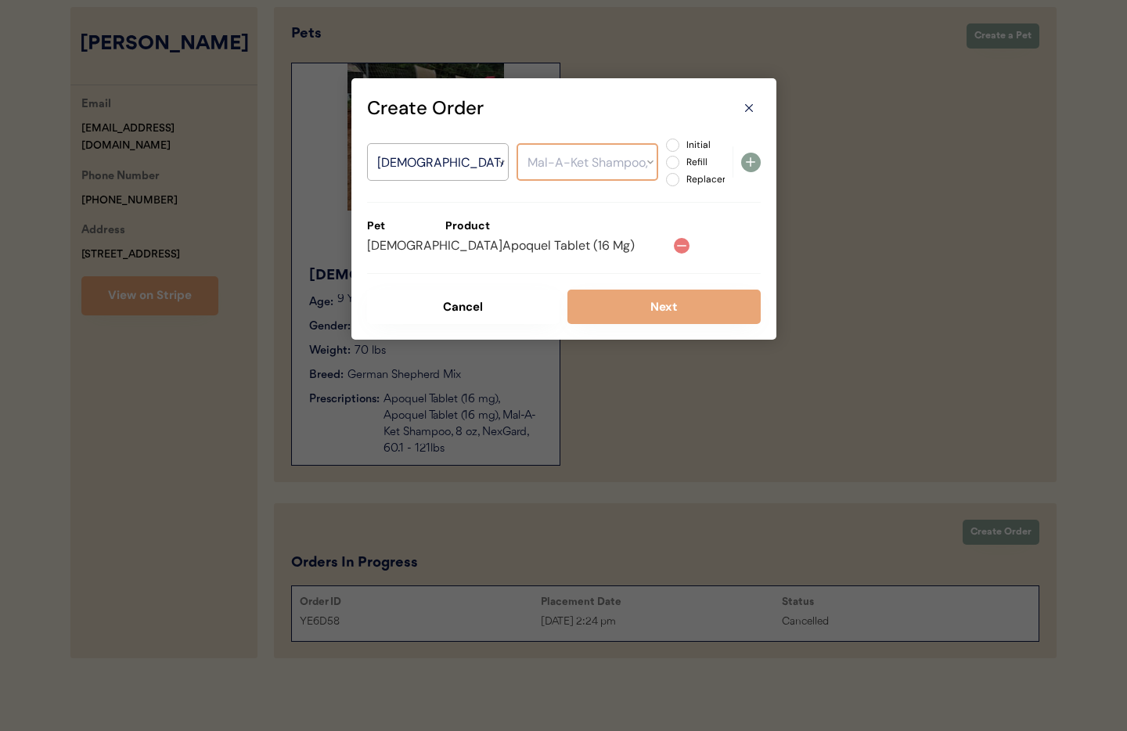
click at [517, 143] on select "Select a Product Apoquel Tablet (16 mg) Apoquel Tablet (16 mg) Mal-A-Ket Shampo…" at bounding box center [588, 162] width 142 height 38
click at [682, 146] on label "Initial" at bounding box center [716, 144] width 69 height 9
click at [665, 146] on input "Initial" at bounding box center [659, 145] width 10 height 10
radio input "true"
click at [758, 168] on icon at bounding box center [750, 162] width 19 height 19
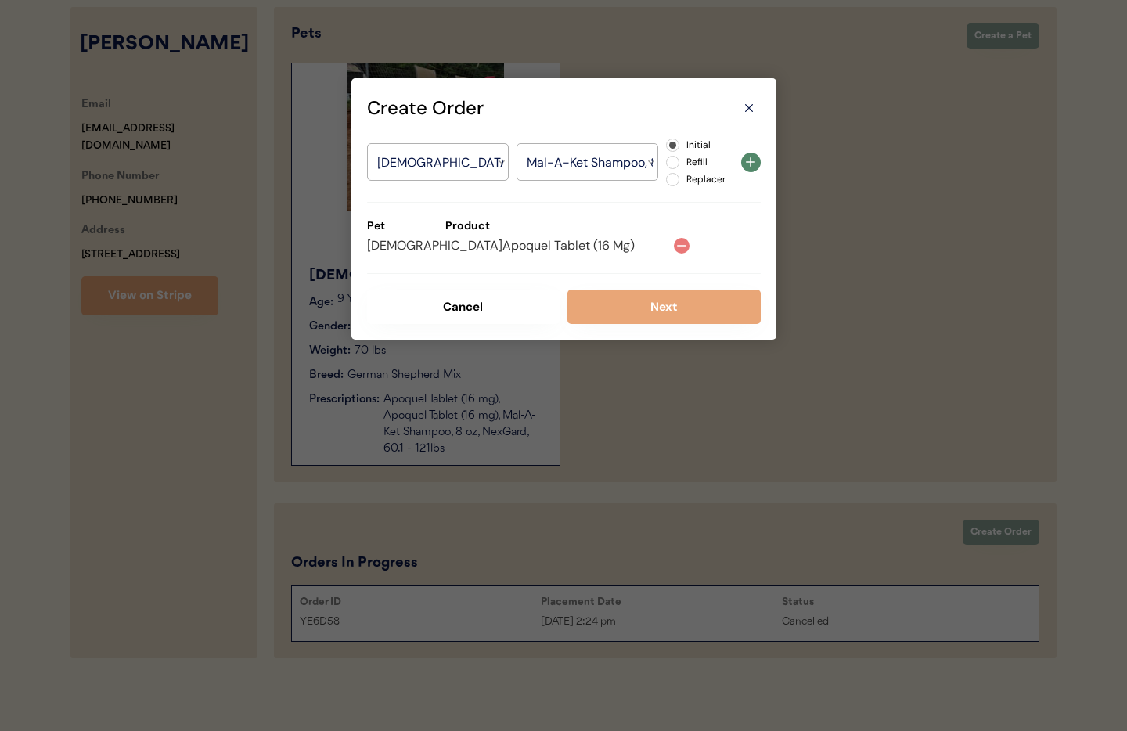
select select ""PLACEHOLDER_1427118222253""
radio input "false"
select select ""PLACEHOLDER_1427118222253""
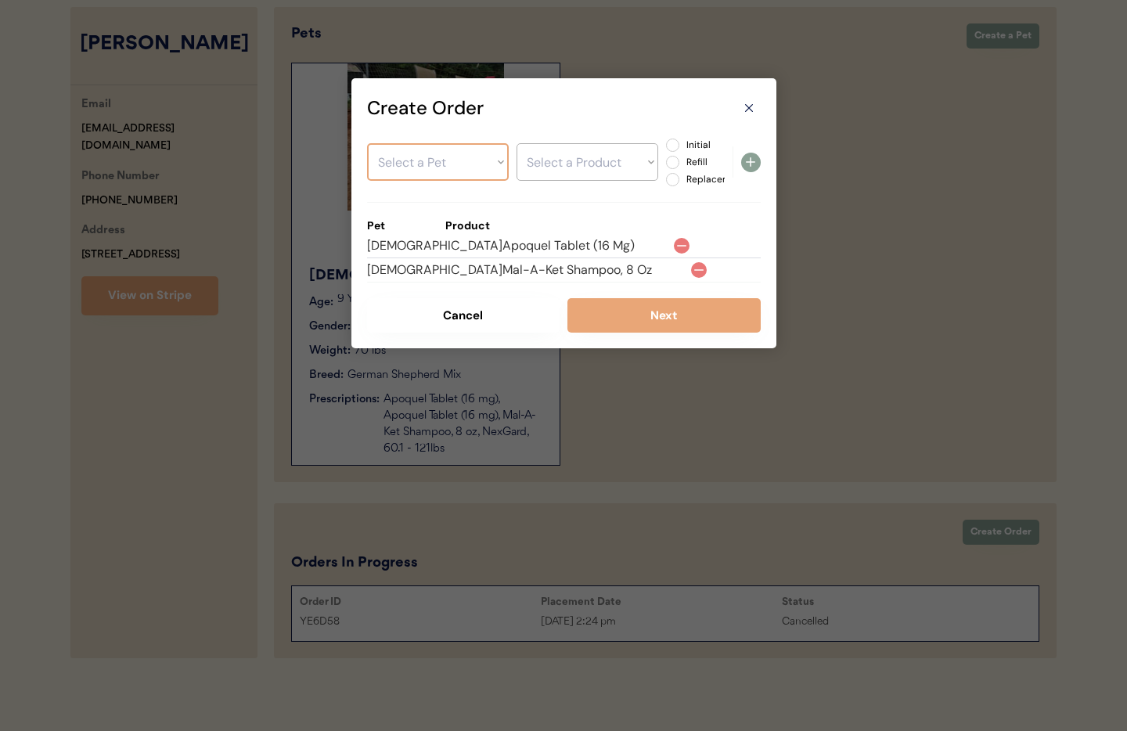
click at [438, 161] on select "Select a Pet Zeus" at bounding box center [438, 162] width 142 height 38
select select ""1348695171700984260__LOOKUP__1755876676876x657638422537568300""
click at [367, 143] on select "Select a Pet Zeus" at bounding box center [438, 162] width 142 height 38
click at [540, 168] on select "Select a Product" at bounding box center [588, 162] width 142 height 38
select select ""1348695171700984260__LOOKUP__1756149837853x730169274266026000""
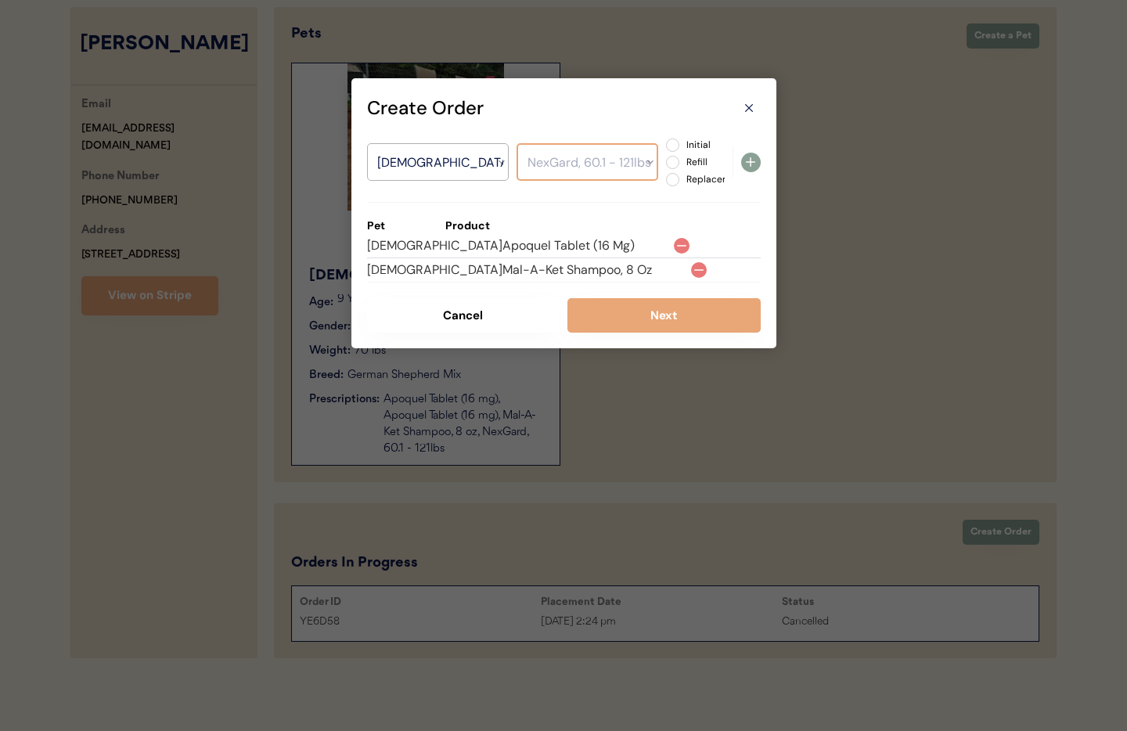
click at [517, 143] on select "Select a Product Apoquel Tablet (16 mg) Apoquel Tablet (16 mg) Mal-A-Ket Shampo…" at bounding box center [588, 162] width 142 height 38
click at [682, 147] on label "Initial" at bounding box center [716, 144] width 69 height 9
click at [665, 147] on input "Initial" at bounding box center [659, 145] width 10 height 10
radio input "true"
click at [751, 162] on use at bounding box center [750, 161] width 9 height 9
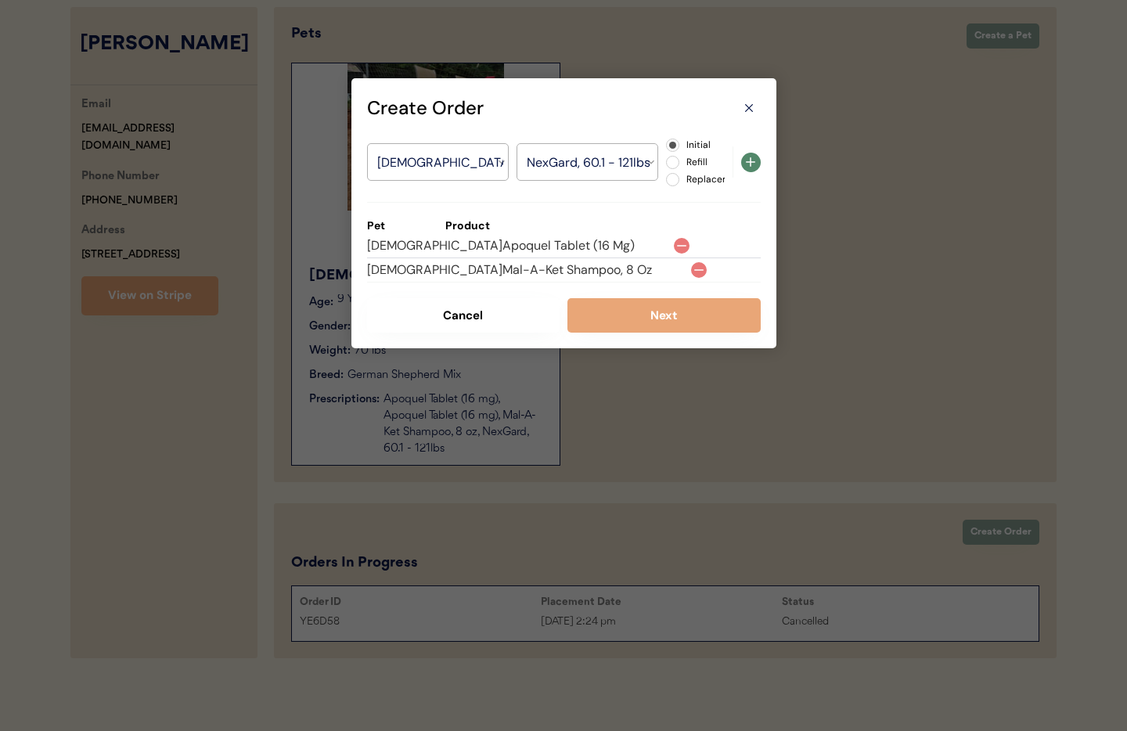
select select ""PLACEHOLDER_1427118222253""
radio input "false"
select select ""PLACEHOLDER_1427118222253""
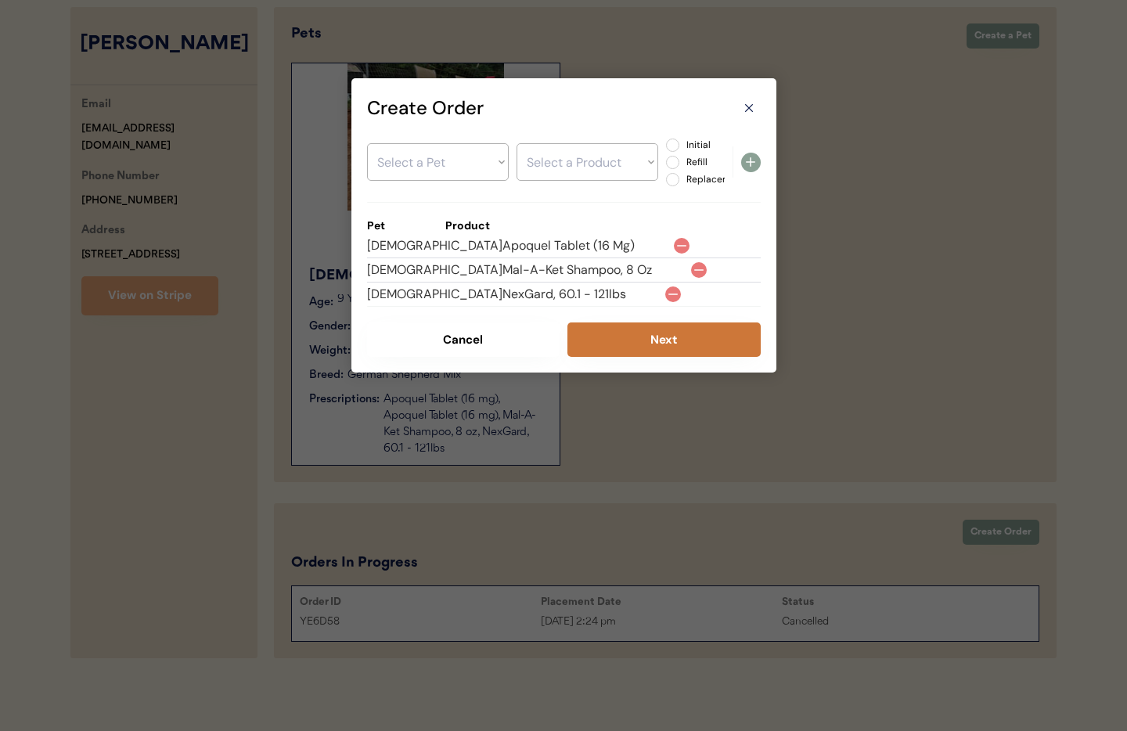
click at [691, 345] on button "Next" at bounding box center [664, 340] width 193 height 34
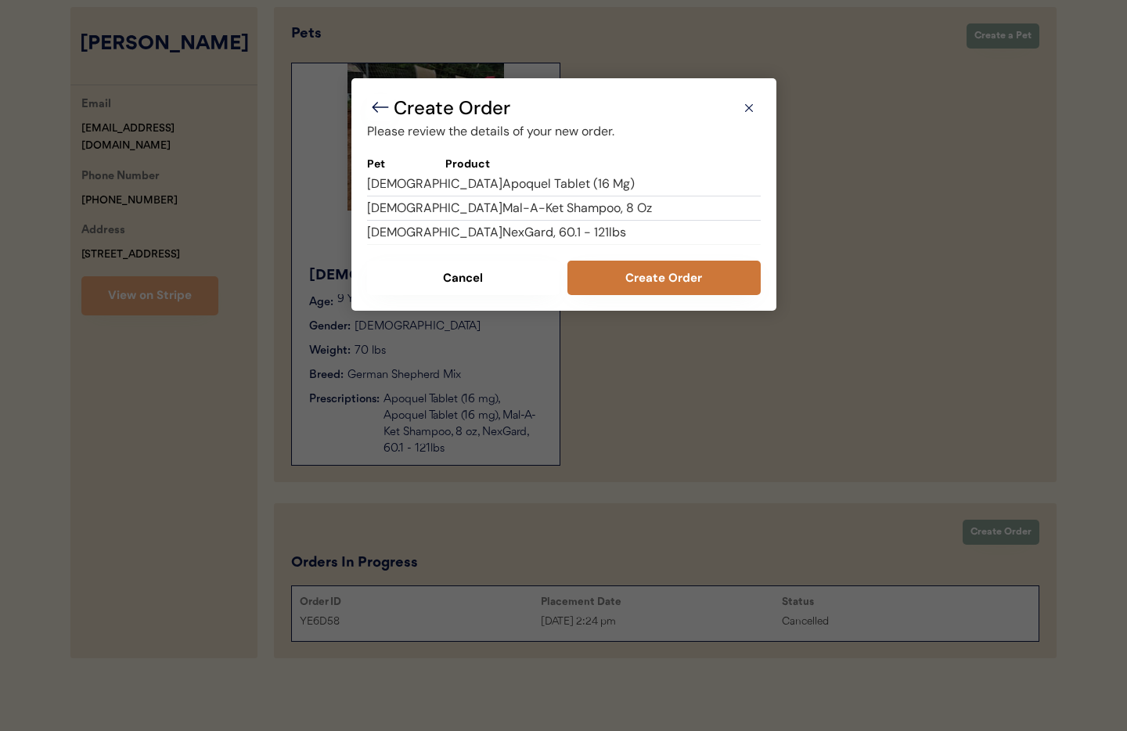
click at [689, 280] on button "Create Order" at bounding box center [664, 278] width 193 height 34
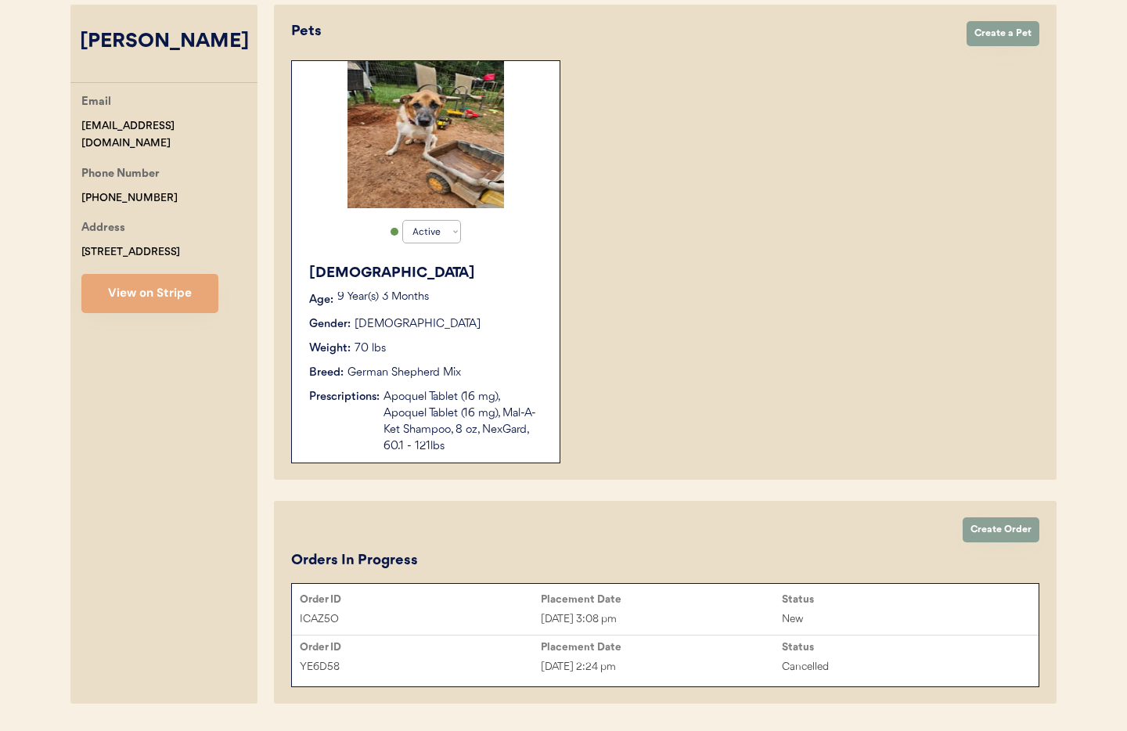
scroll to position [265, 0]
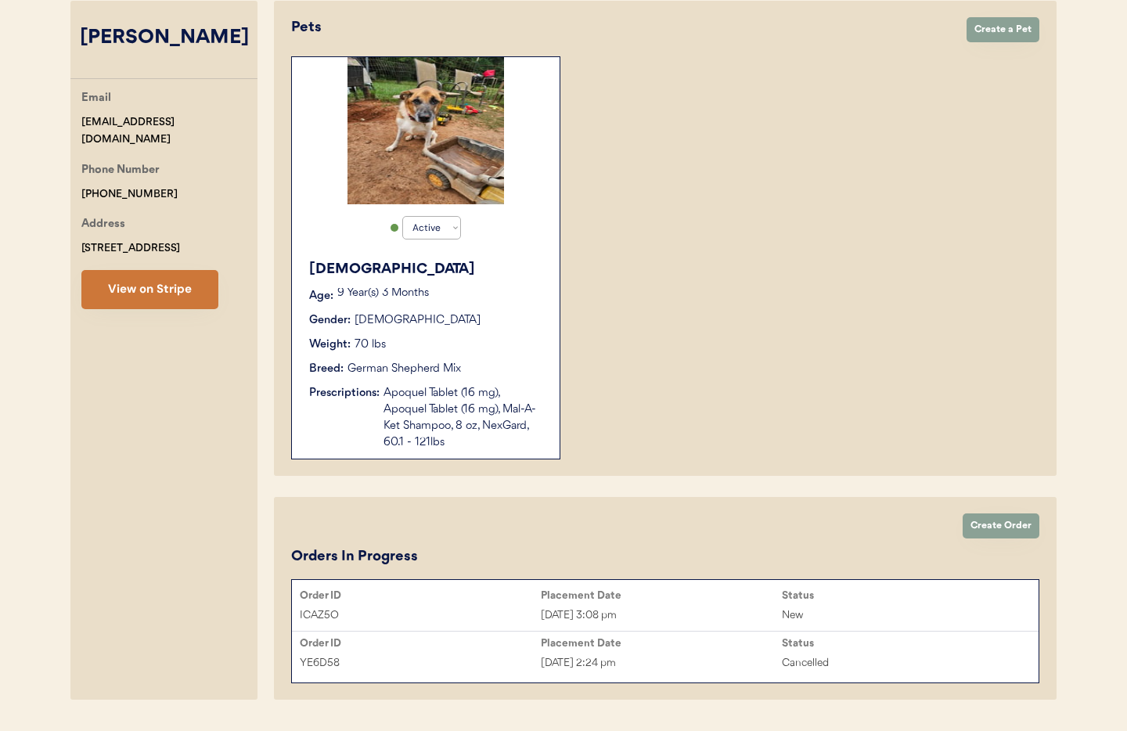
click at [103, 290] on button "View on Stripe" at bounding box center [149, 289] width 137 height 39
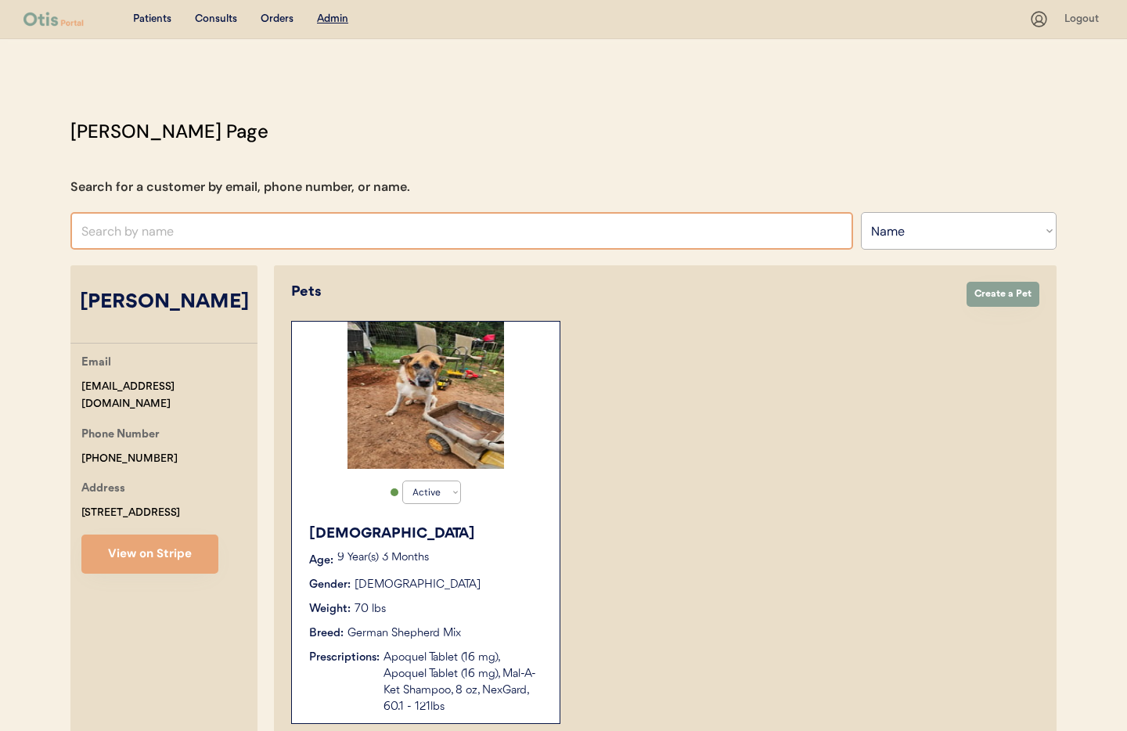
click at [191, 222] on input "text" at bounding box center [461, 231] width 783 height 38
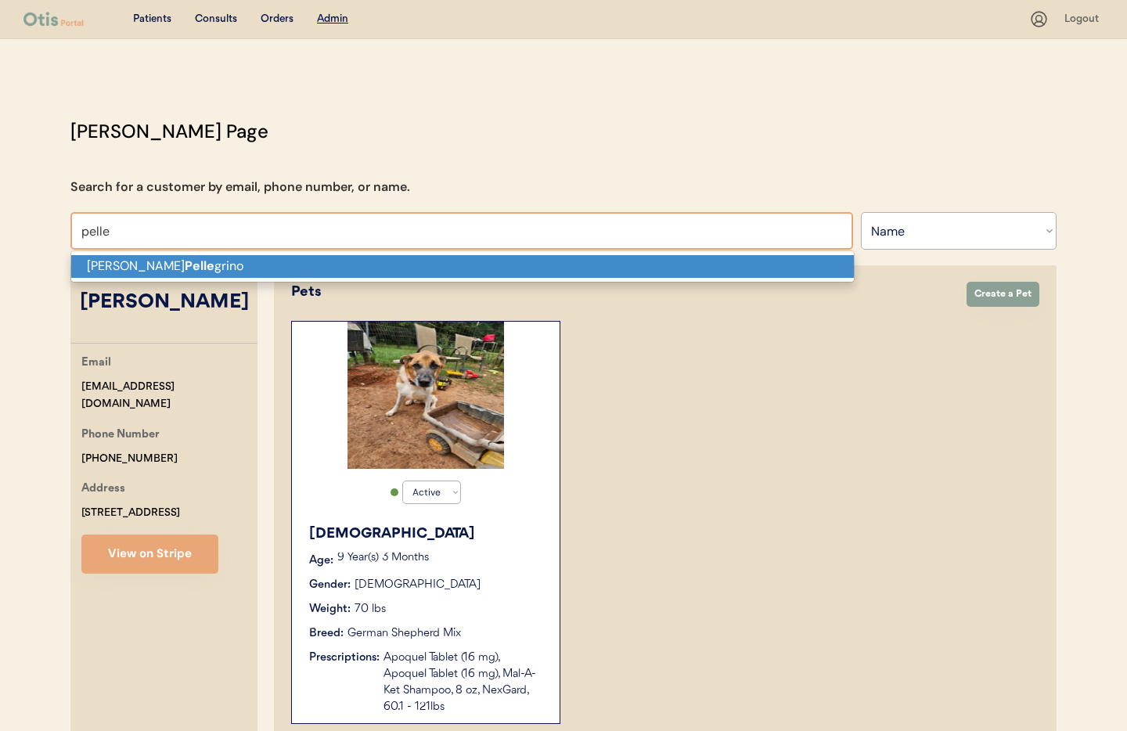
click at [193, 258] on p "Brittney Pelle grino" at bounding box center [462, 266] width 783 height 23
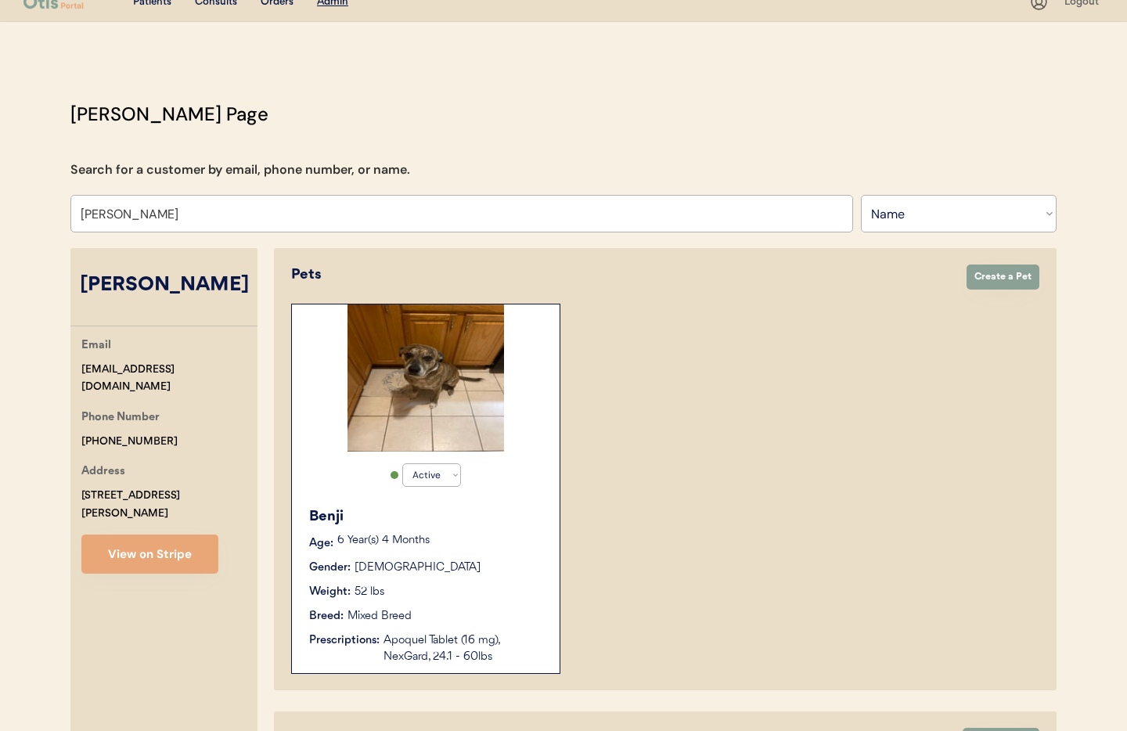
scroll to position [8, 0]
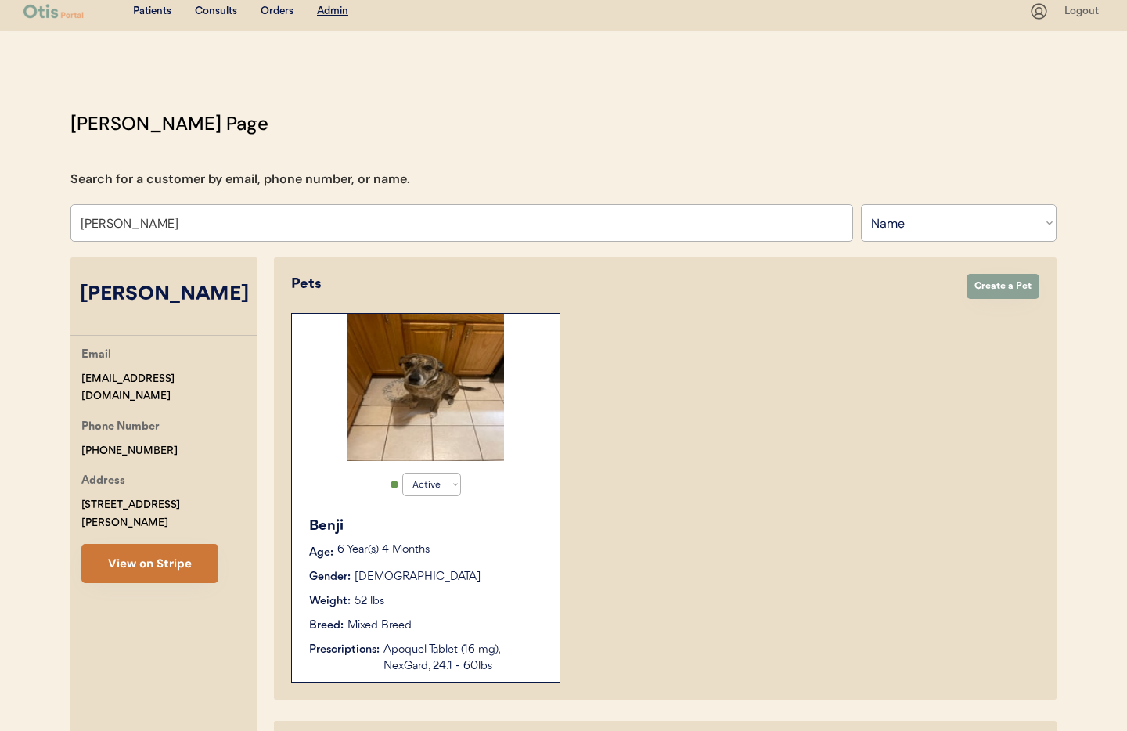
click at [175, 547] on button "View on Stripe" at bounding box center [149, 563] width 137 height 39
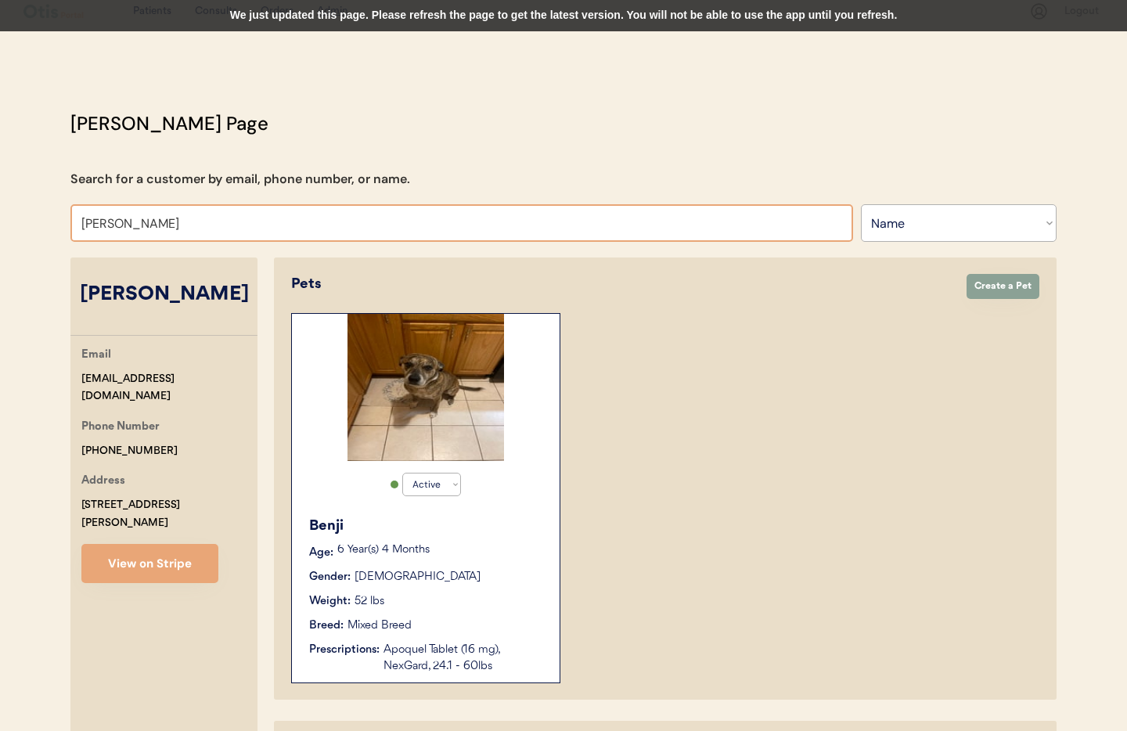
drag, startPoint x: 300, startPoint y: 219, endPoint x: 278, endPoint y: 221, distance: 22.0
click at [278, 221] on input "Brittney Pellegrino" at bounding box center [461, 223] width 783 height 38
drag, startPoint x: 198, startPoint y: 222, endPoint x: 26, endPoint y: 203, distance: 173.3
click at [26, 203] on div "Patients Consults Orders Admin Logout Otis Admin Page Search for a customer by …" at bounding box center [563, 490] width 1127 height 996
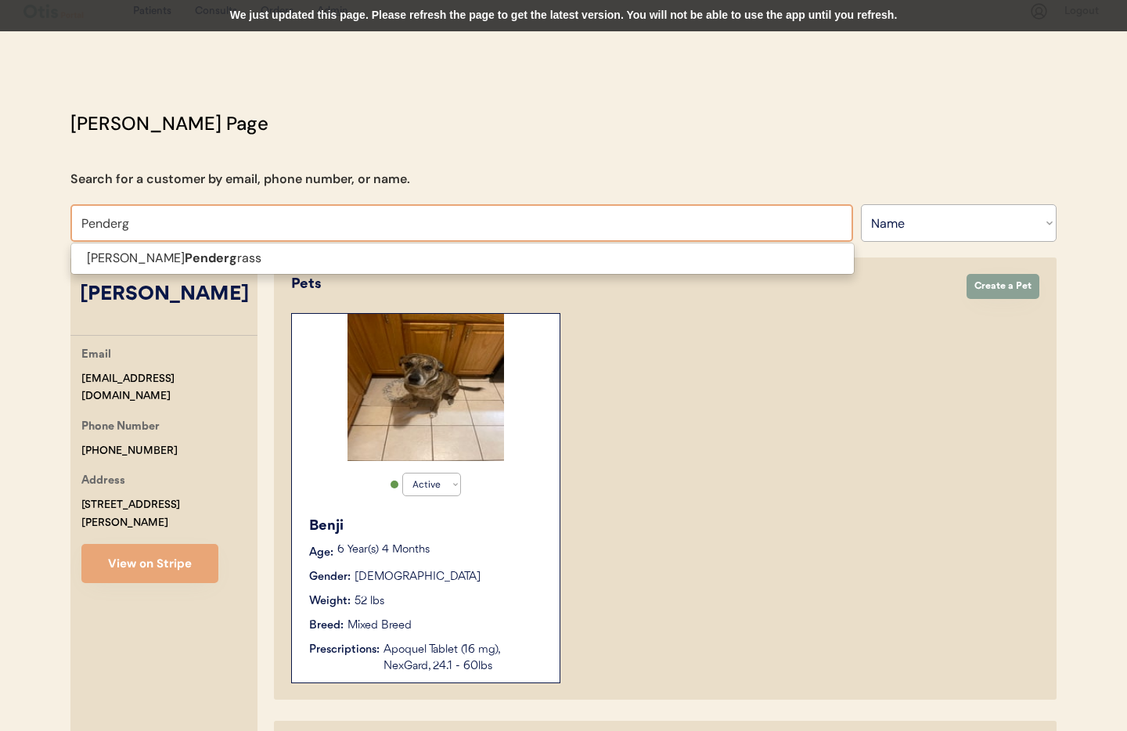
scroll to position [0, 0]
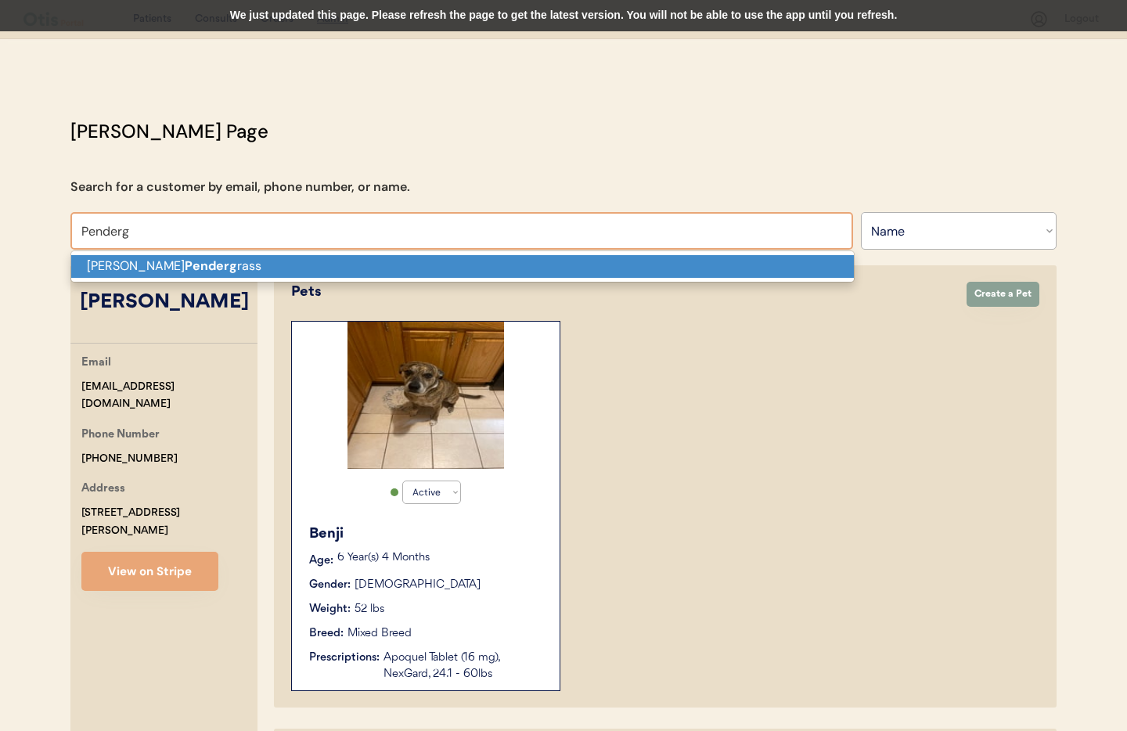
click at [114, 269] on p "Genia Penderg rass" at bounding box center [462, 266] width 783 height 23
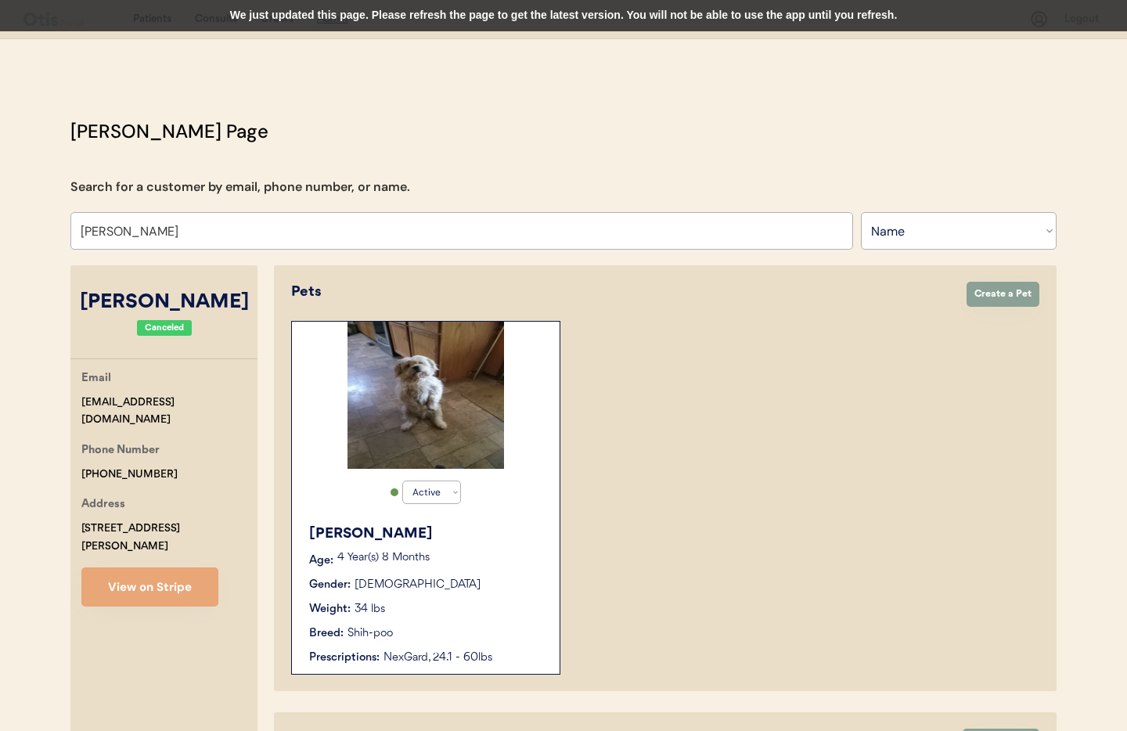
type input "[PERSON_NAME]"
click at [524, 537] on div "Tucker" at bounding box center [426, 534] width 235 height 21
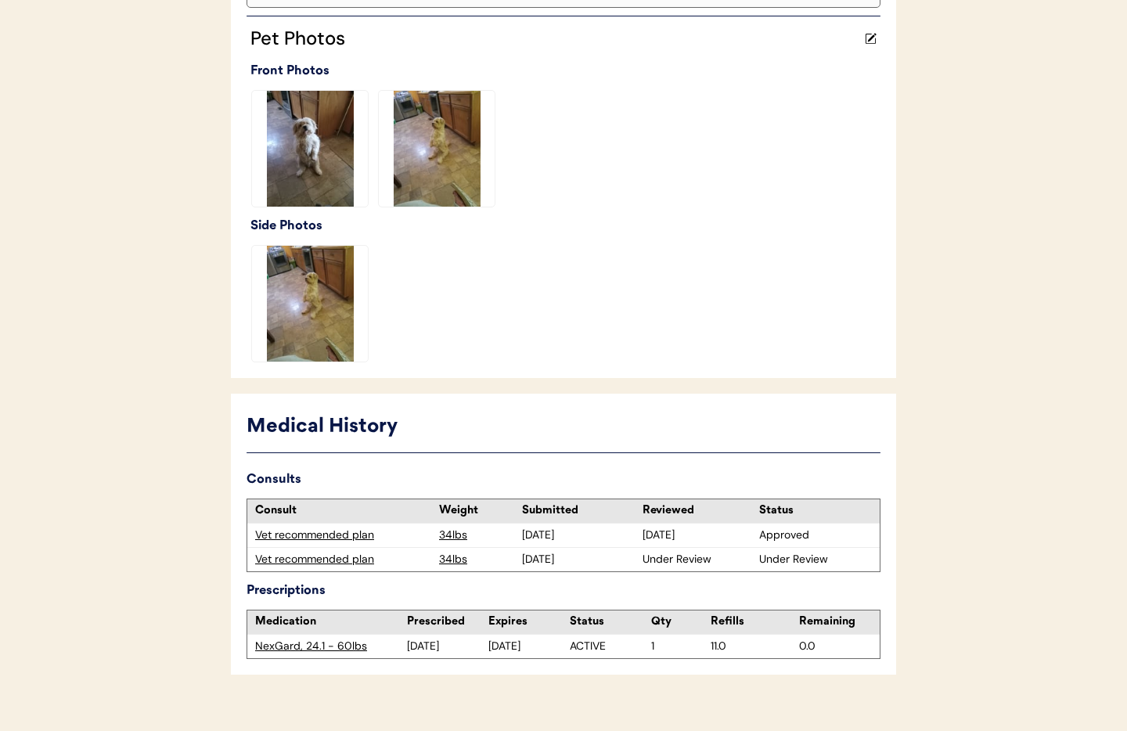
scroll to position [439, 0]
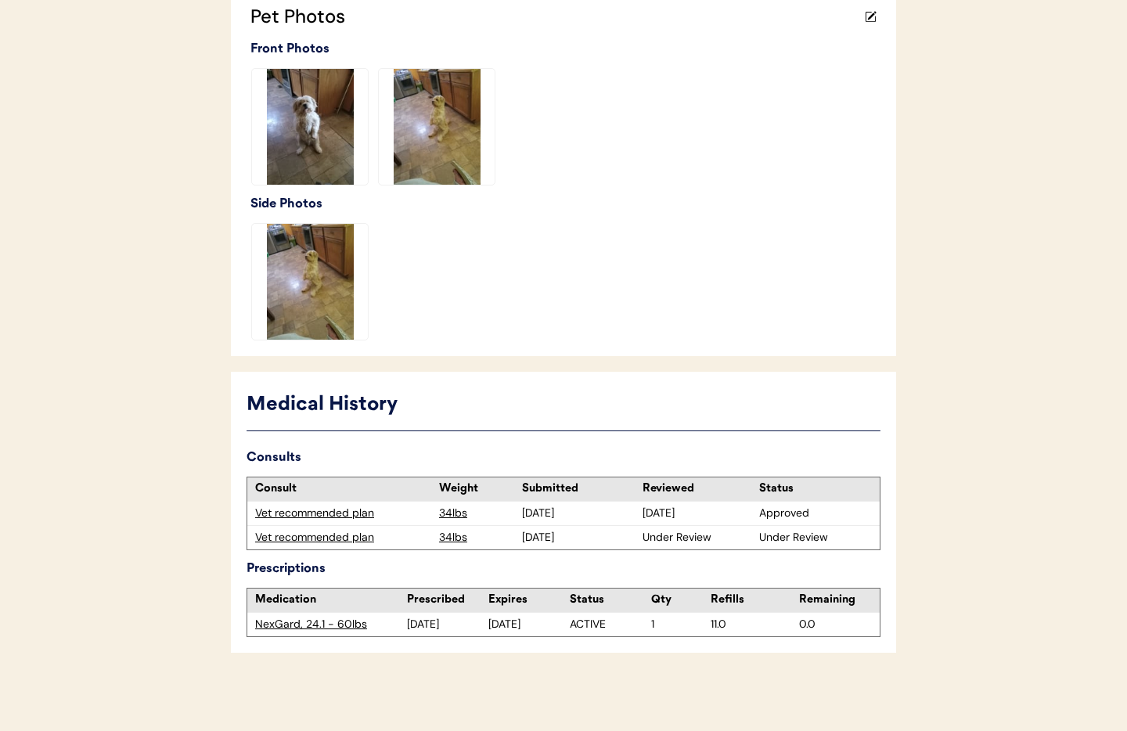
click at [340, 539] on div "Vet recommended plan" at bounding box center [343, 538] width 176 height 16
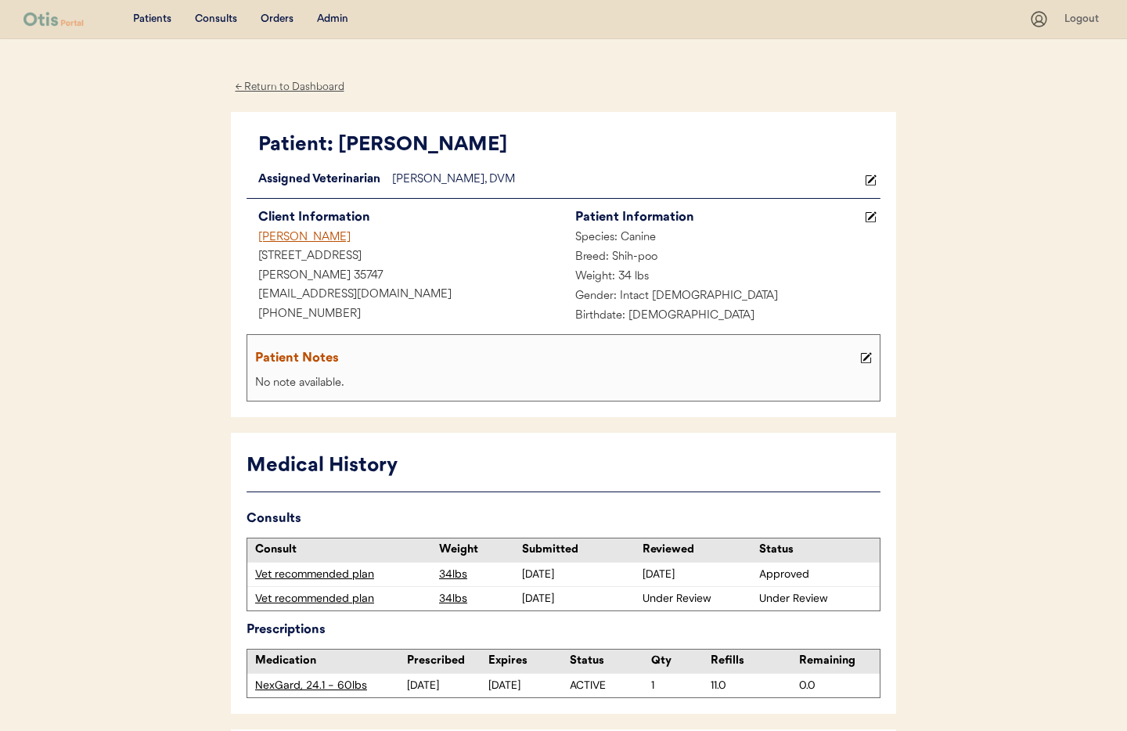
click at [265, 86] on div "← Return to Dashboard" at bounding box center [289, 87] width 117 height 18
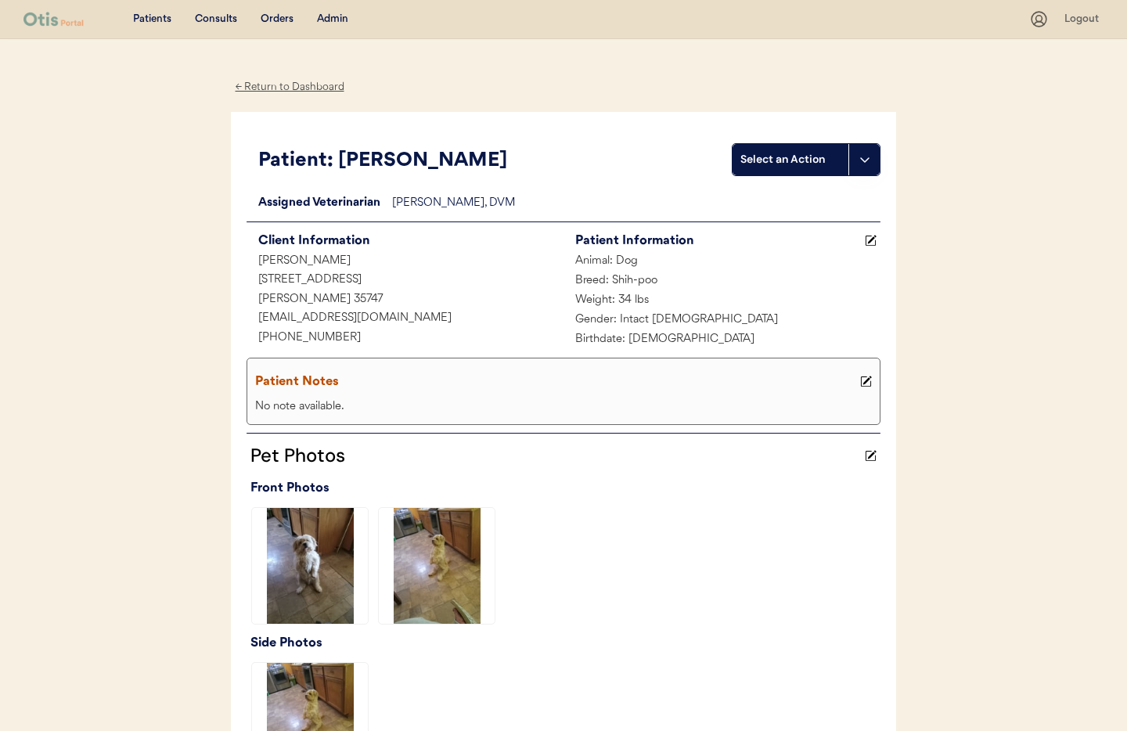
click at [266, 86] on div "← Return to Dashboard" at bounding box center [289, 87] width 117 height 18
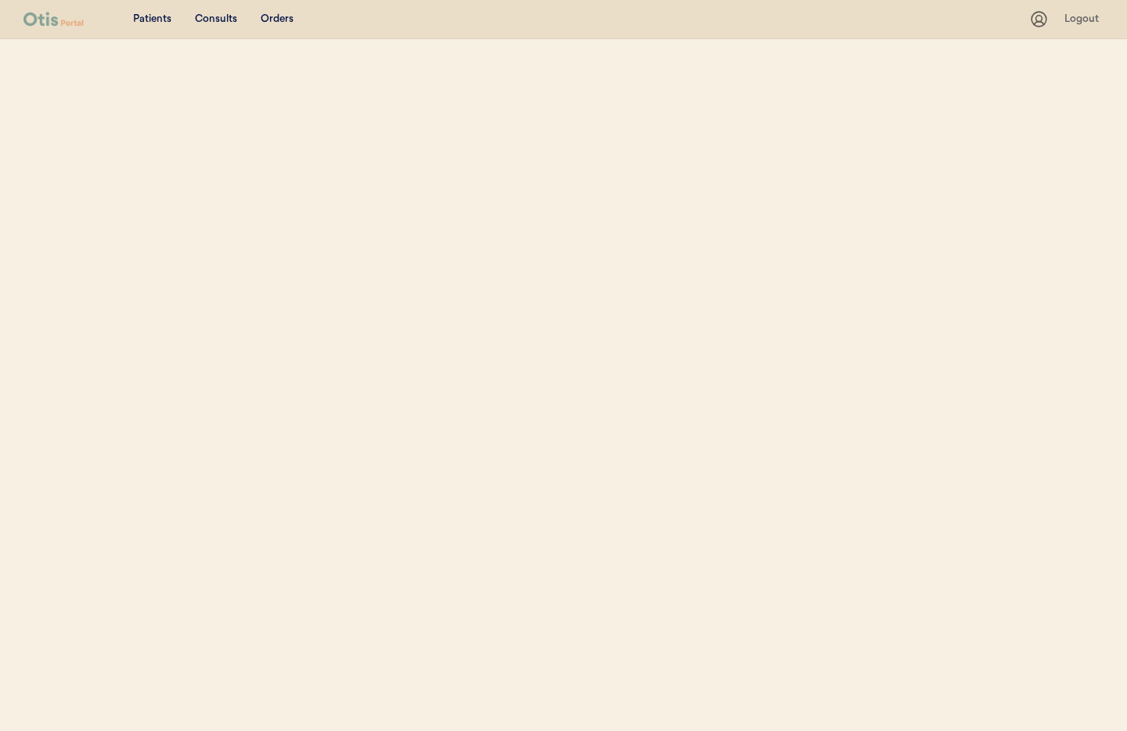
select select ""Name""
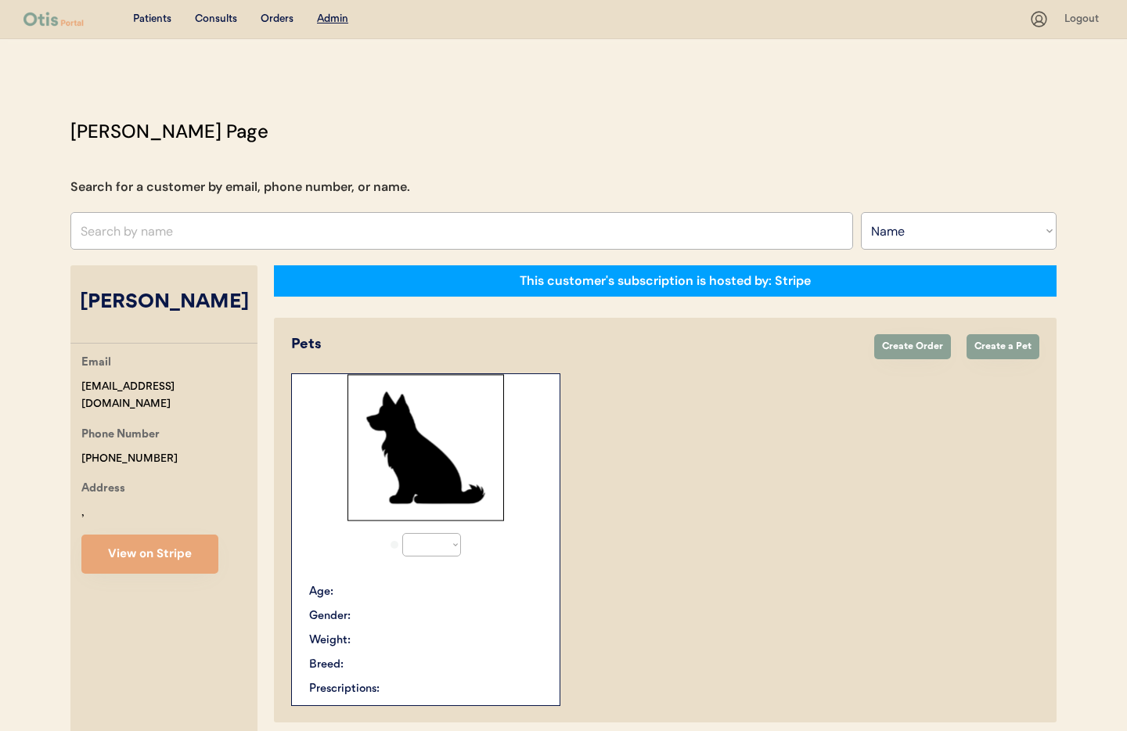
select select "true"
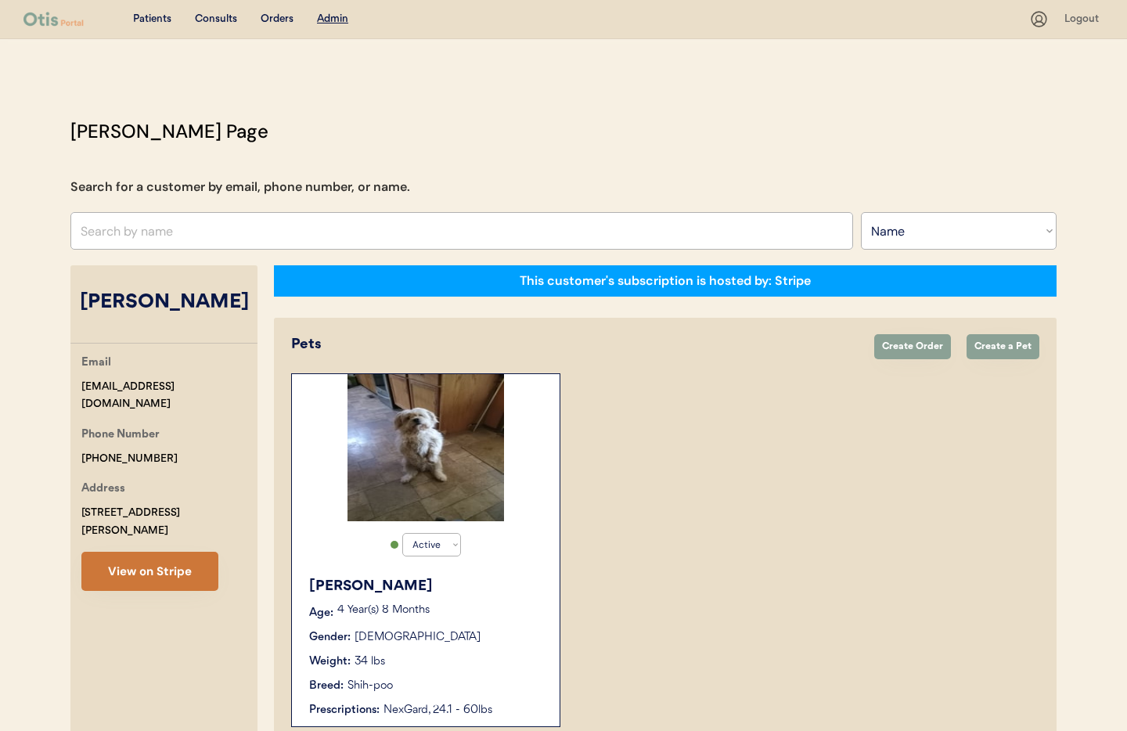
click at [146, 552] on button "View on Stripe" at bounding box center [149, 571] width 137 height 39
click at [139, 554] on button "View on Stripe" at bounding box center [149, 571] width 137 height 39
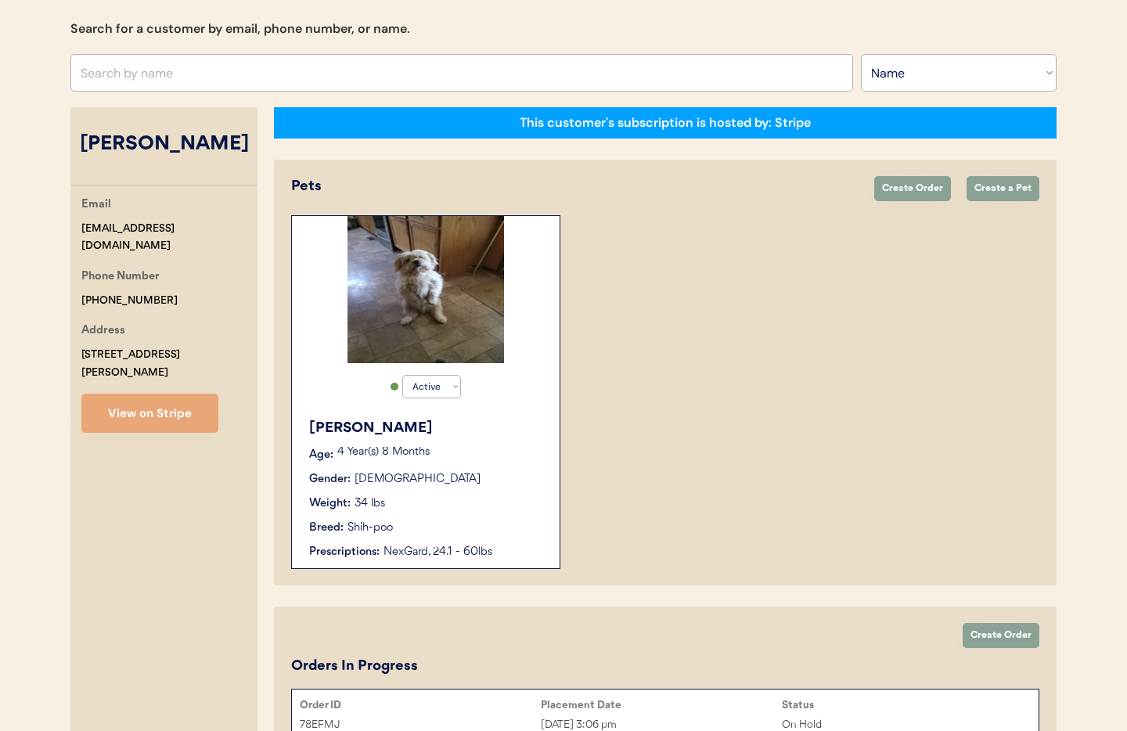
scroll to position [153, 0]
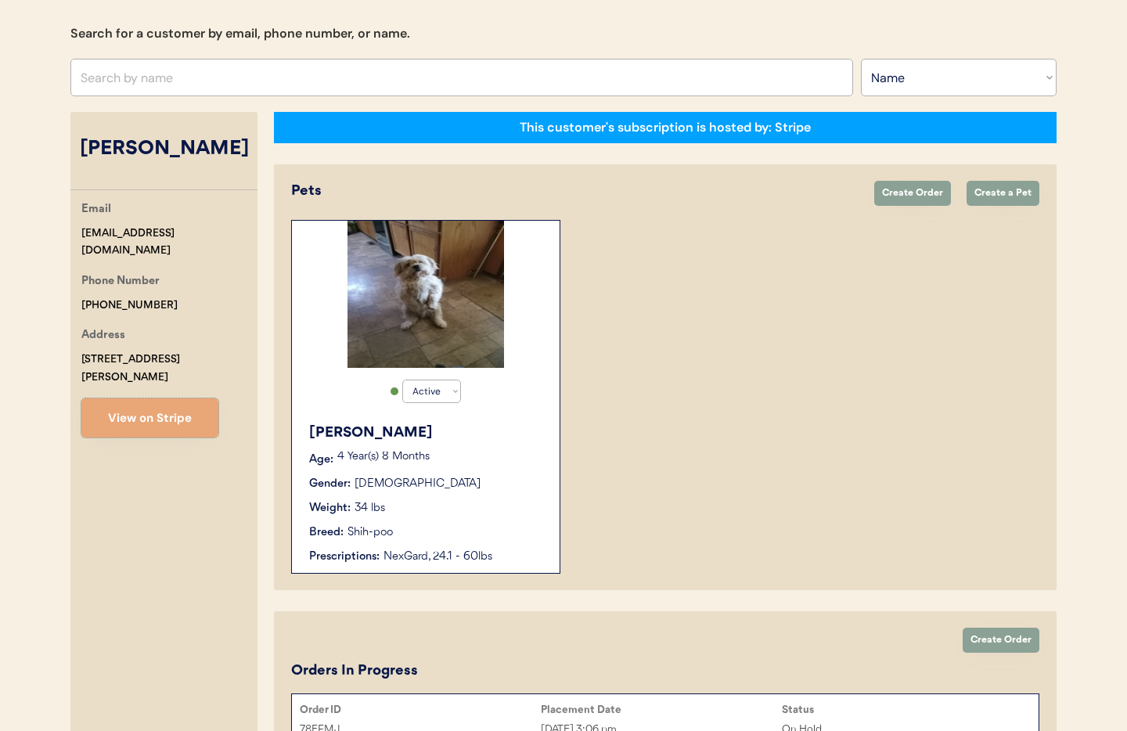
click at [438, 486] on div "Gender: Male" at bounding box center [426, 484] width 235 height 16
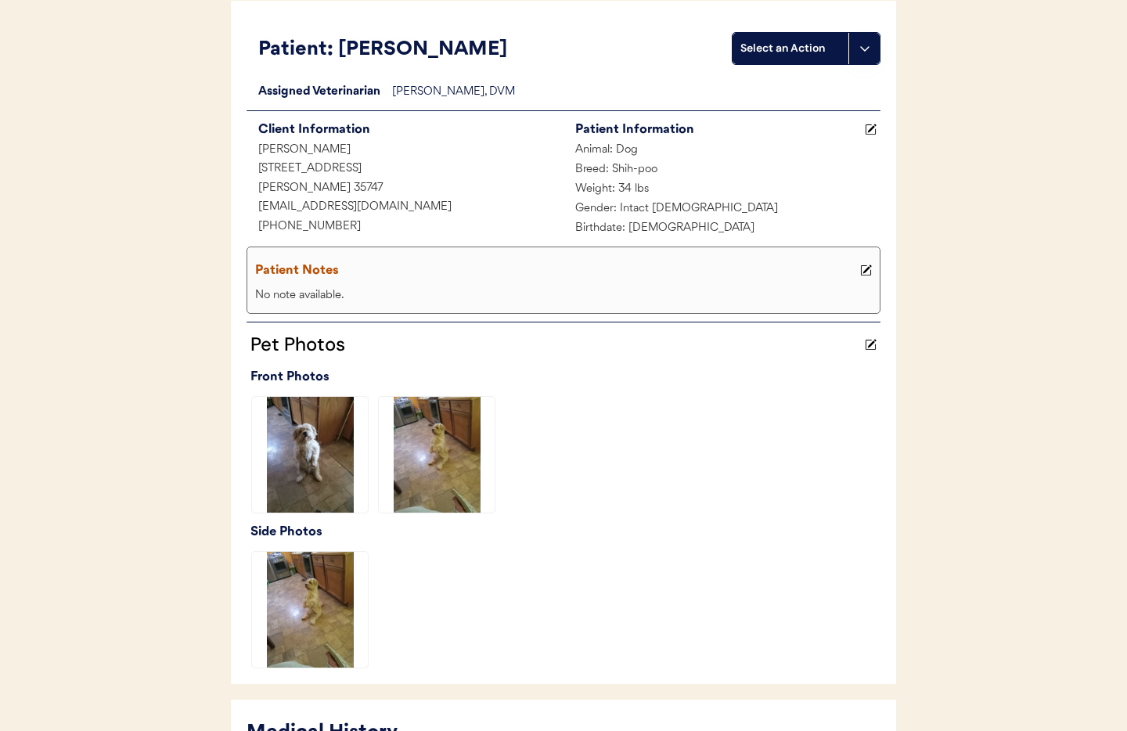
scroll to position [439, 0]
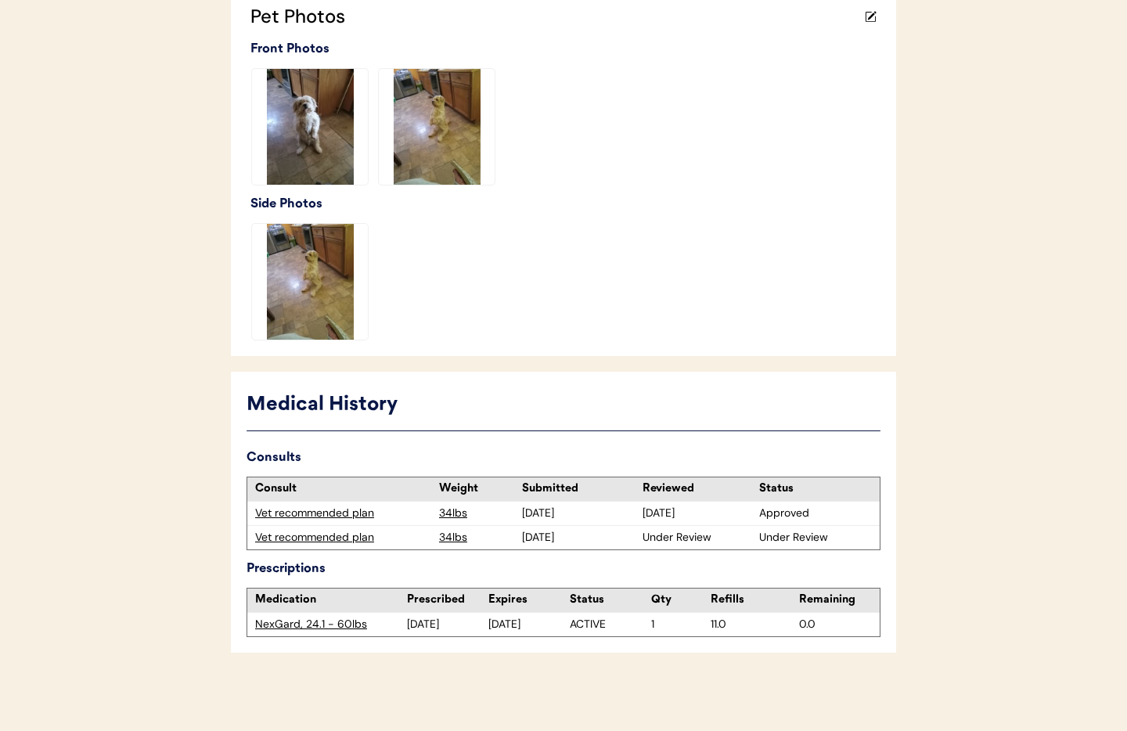
click at [320, 539] on div "Vet recommended plan" at bounding box center [343, 538] width 176 height 16
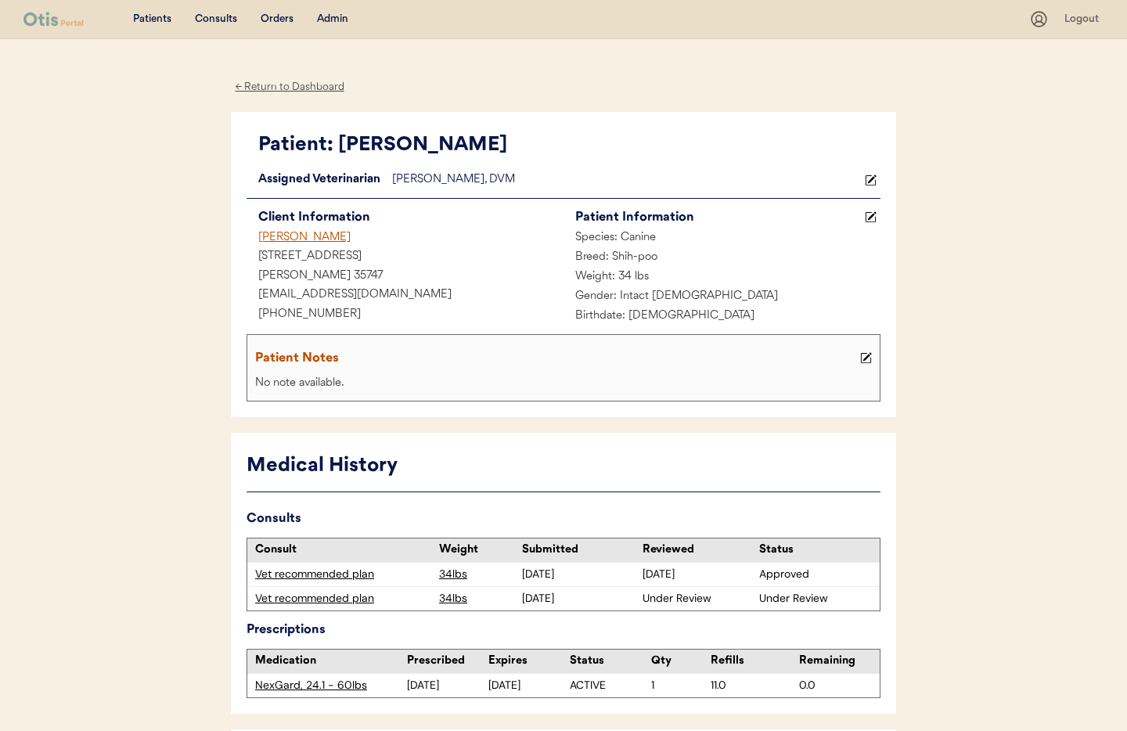
click at [284, 90] on div "← Return to Dashboard" at bounding box center [289, 87] width 117 height 18
